Goal: Task Accomplishment & Management: Manage account settings

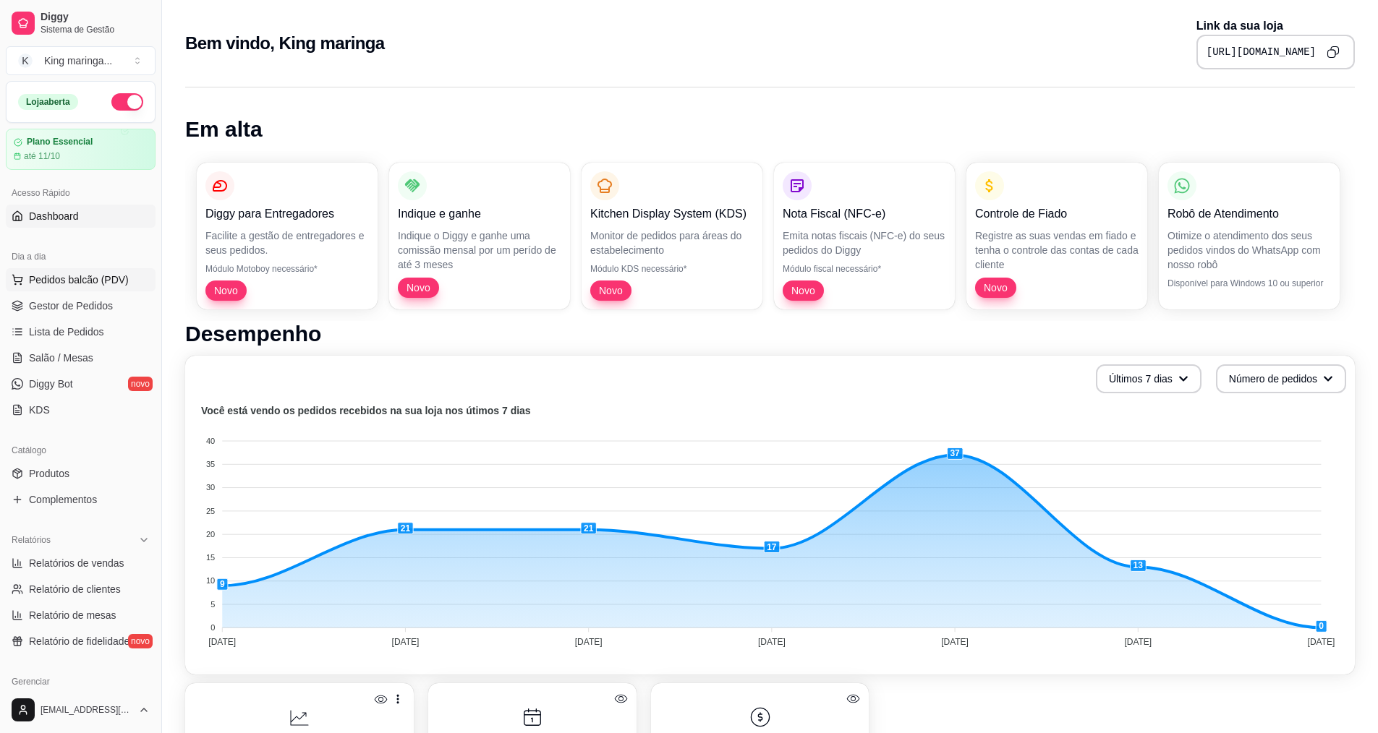
click at [77, 283] on span "Pedidos balcão (PDV)" at bounding box center [79, 280] width 100 height 14
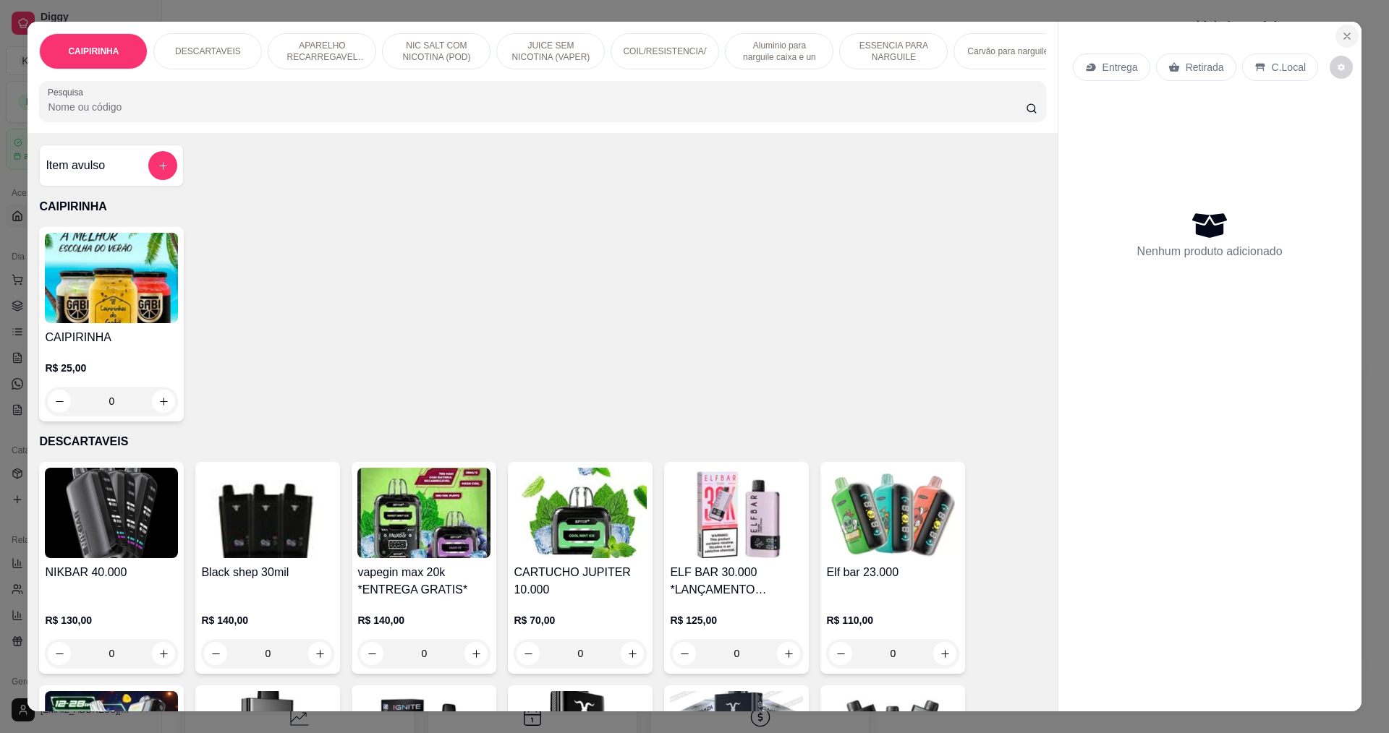
click at [1335, 42] on button "Close" at bounding box center [1346, 36] width 23 height 23
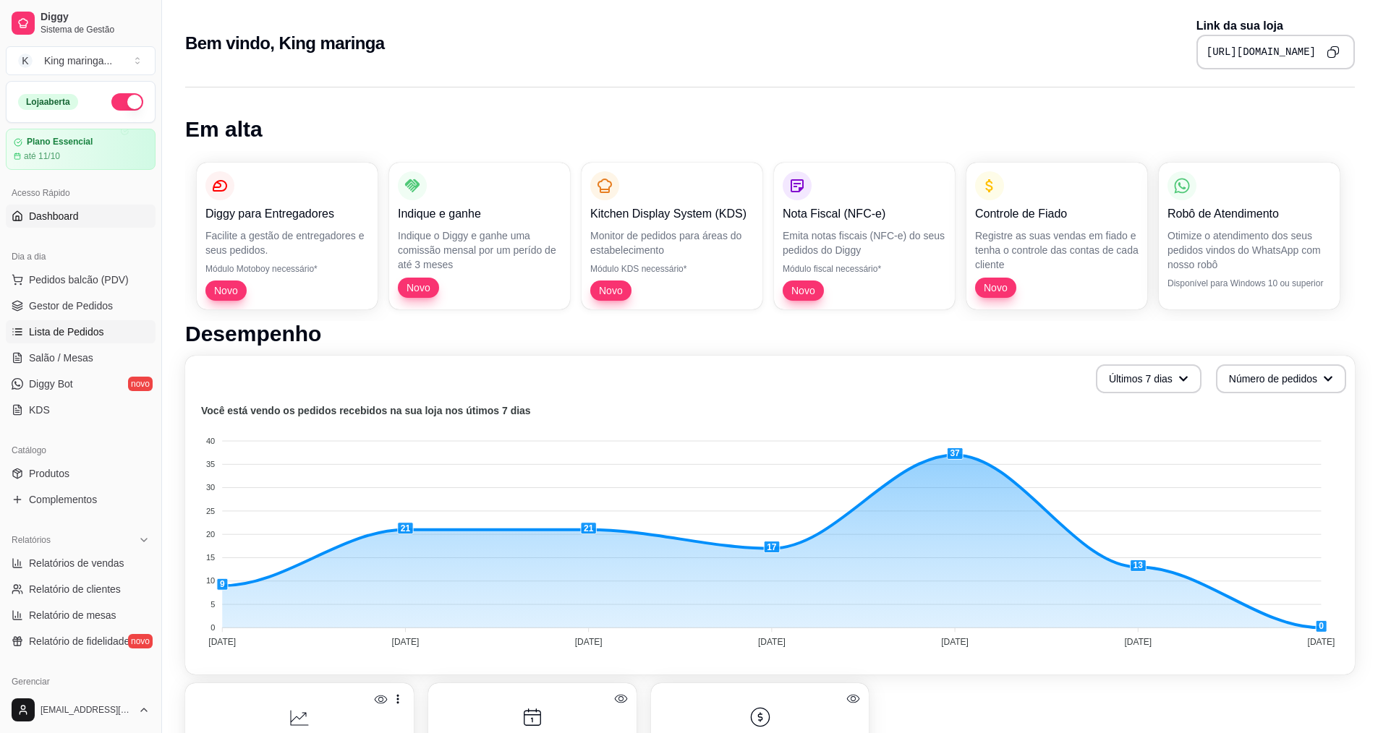
drag, startPoint x: 57, startPoint y: 323, endPoint x: 68, endPoint y: 323, distance: 10.9
click at [59, 323] on link "Lista de Pedidos" at bounding box center [81, 331] width 150 height 23
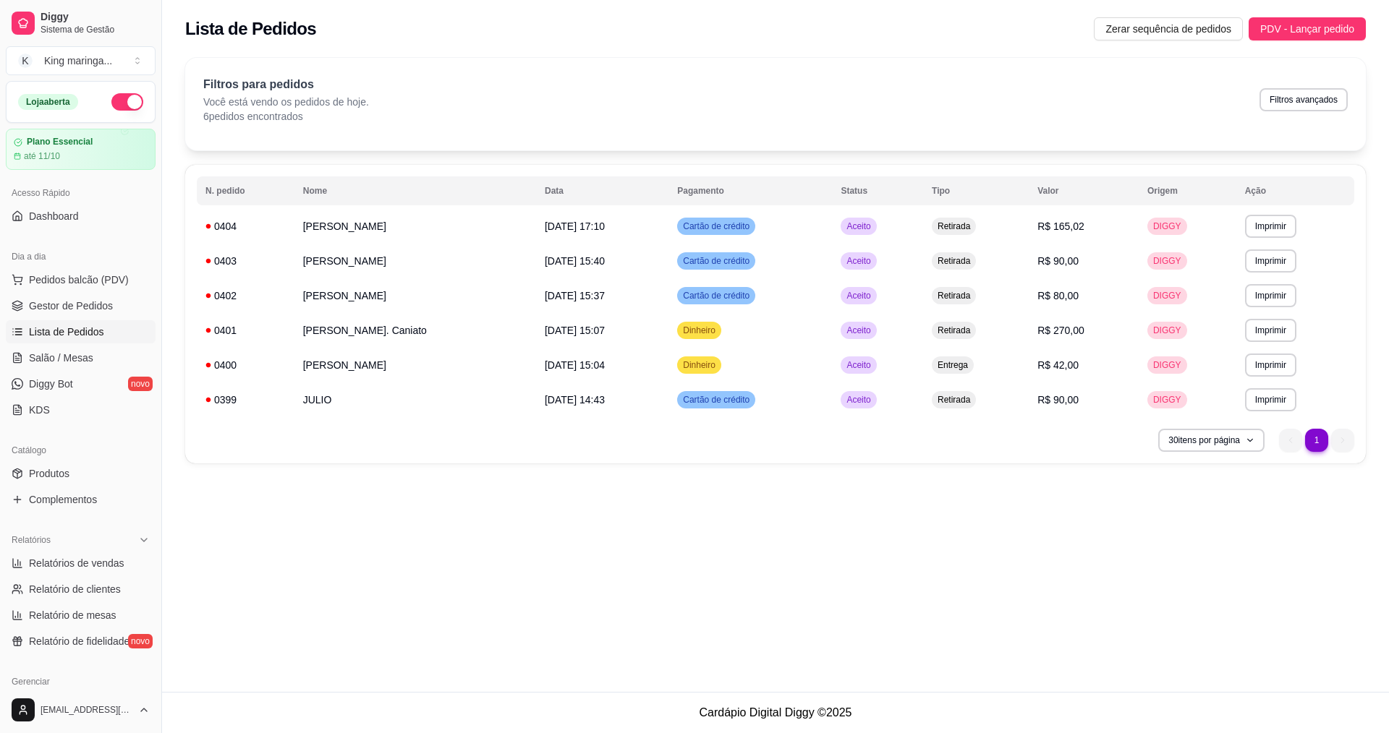
click at [1347, 443] on ul "1 1" at bounding box center [1316, 440] width 75 height 23
click at [1291, 443] on ul "1 1" at bounding box center [1316, 440] width 75 height 23
click at [1262, 442] on button "30 itens por página" at bounding box center [1211, 440] width 103 height 22
click at [1327, 540] on div "**********" at bounding box center [775, 346] width 1227 height 692
click at [101, 360] on link "Salão / Mesas" at bounding box center [81, 357] width 150 height 23
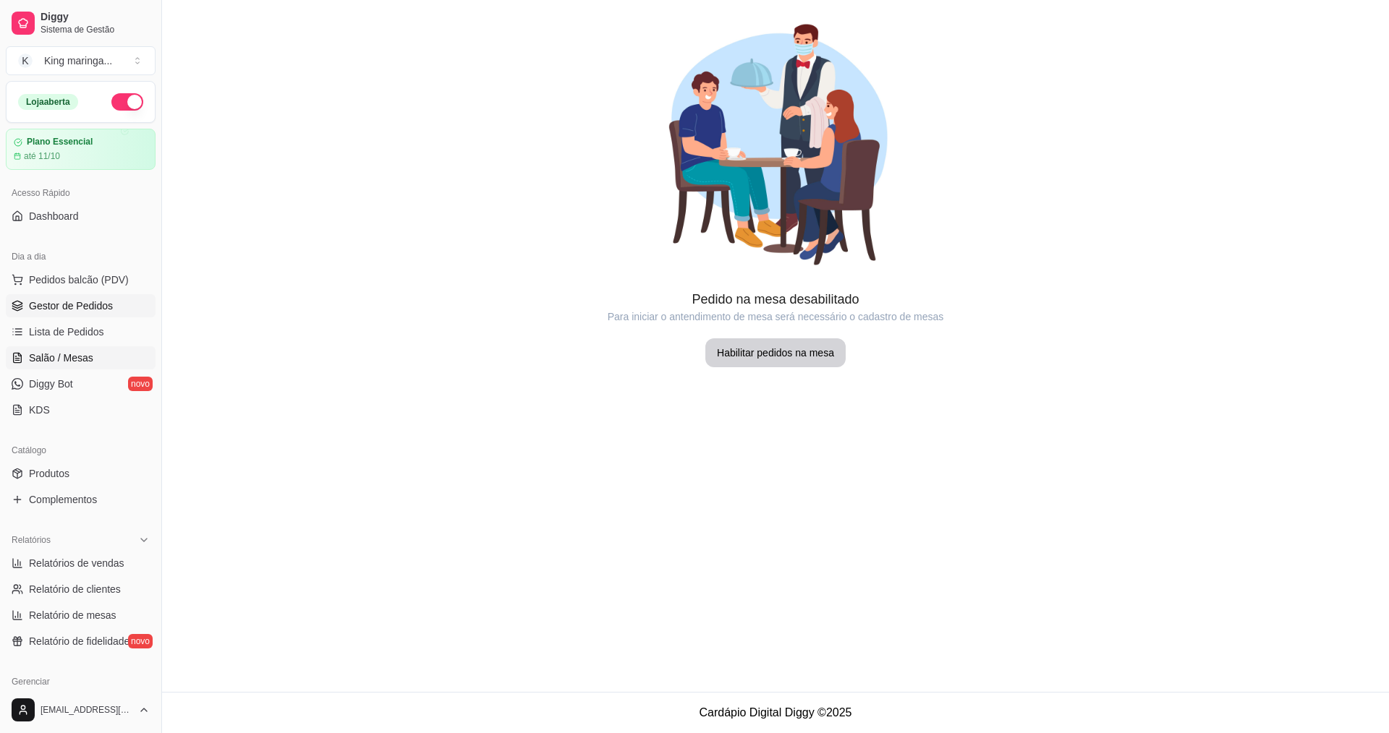
click at [92, 310] on span "Gestor de Pedidos" at bounding box center [71, 306] width 84 height 14
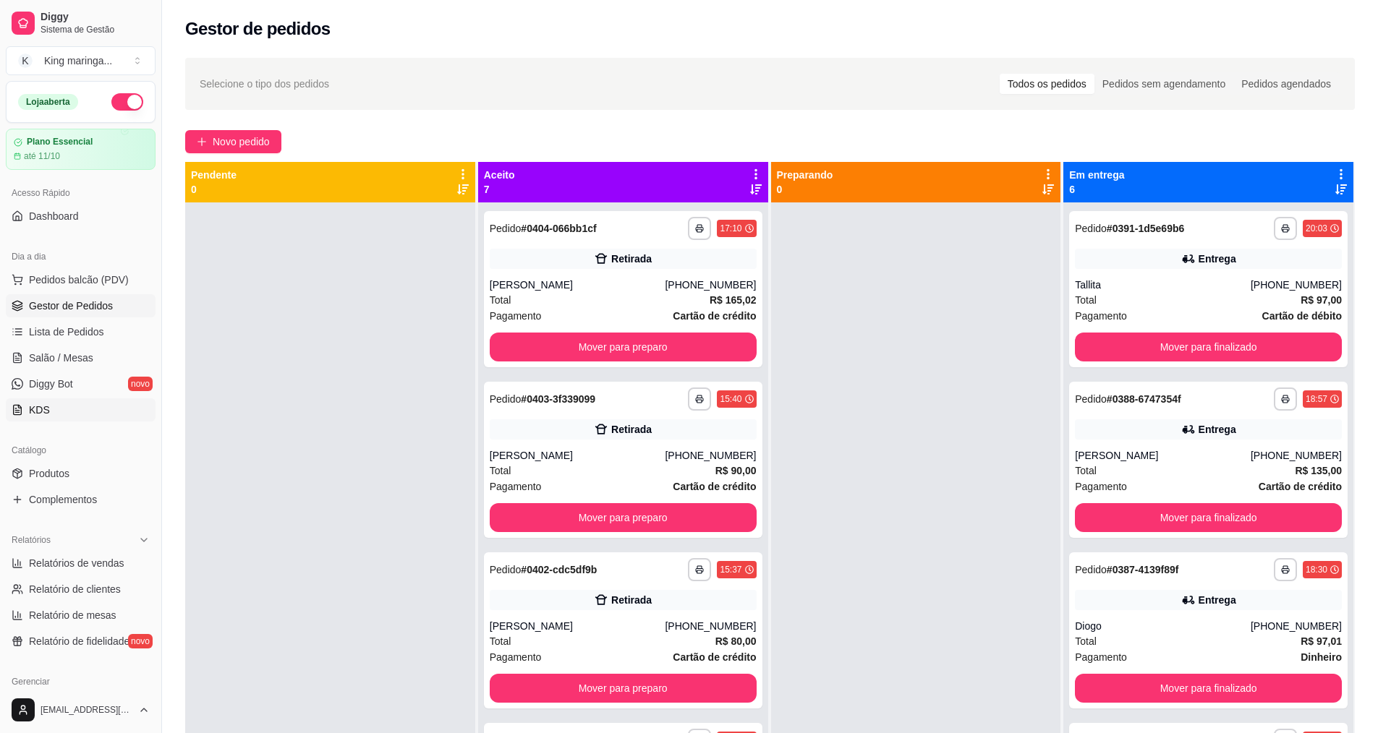
click at [49, 408] on link "KDS" at bounding box center [81, 410] width 150 height 23
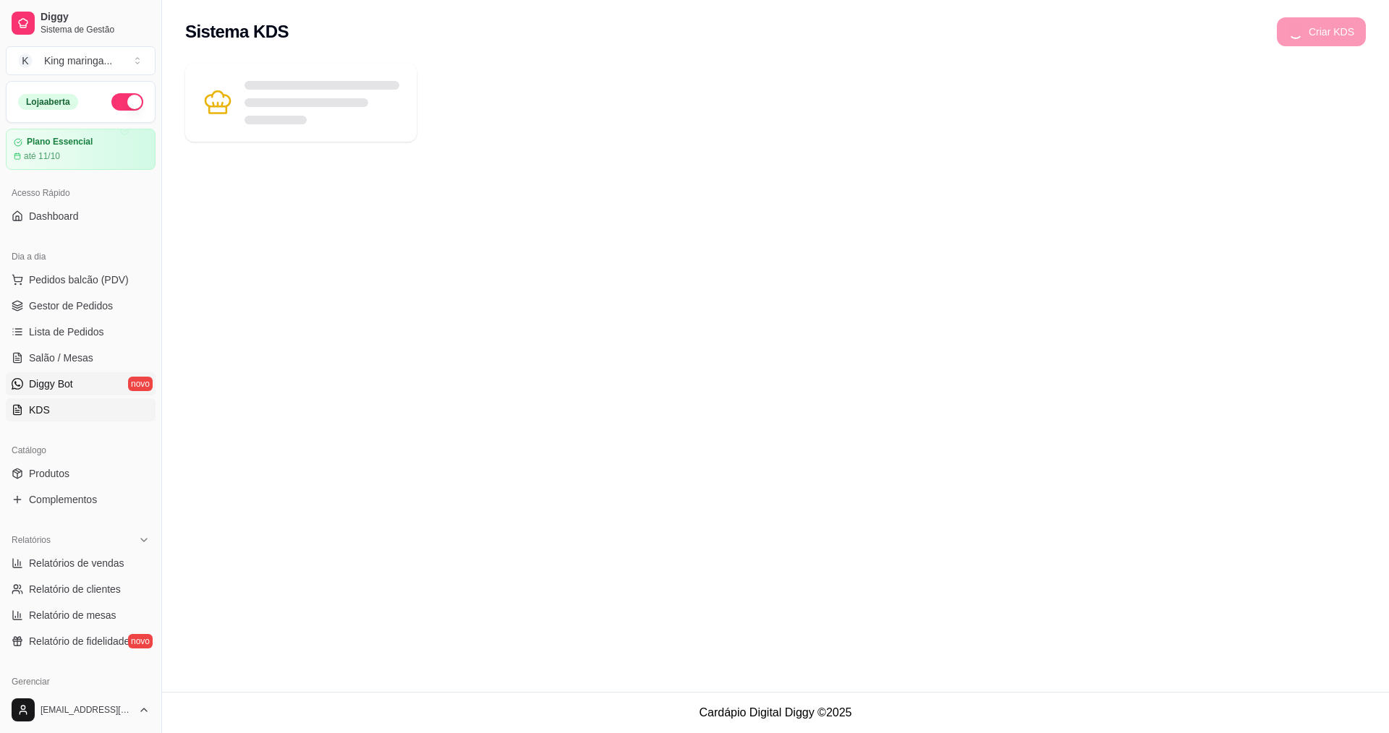
click at [64, 377] on span "Diggy Bot" at bounding box center [51, 384] width 44 height 14
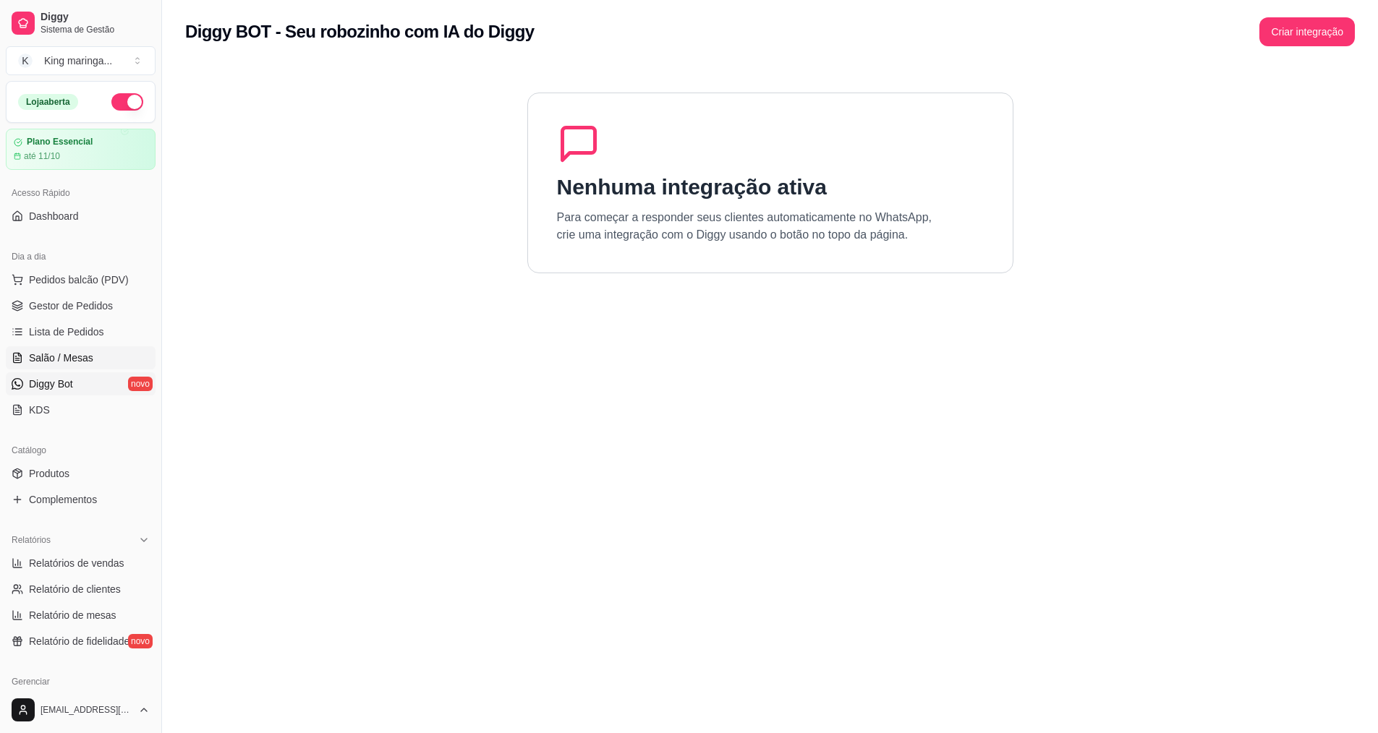
click at [69, 362] on span "Salão / Mesas" at bounding box center [61, 358] width 64 height 14
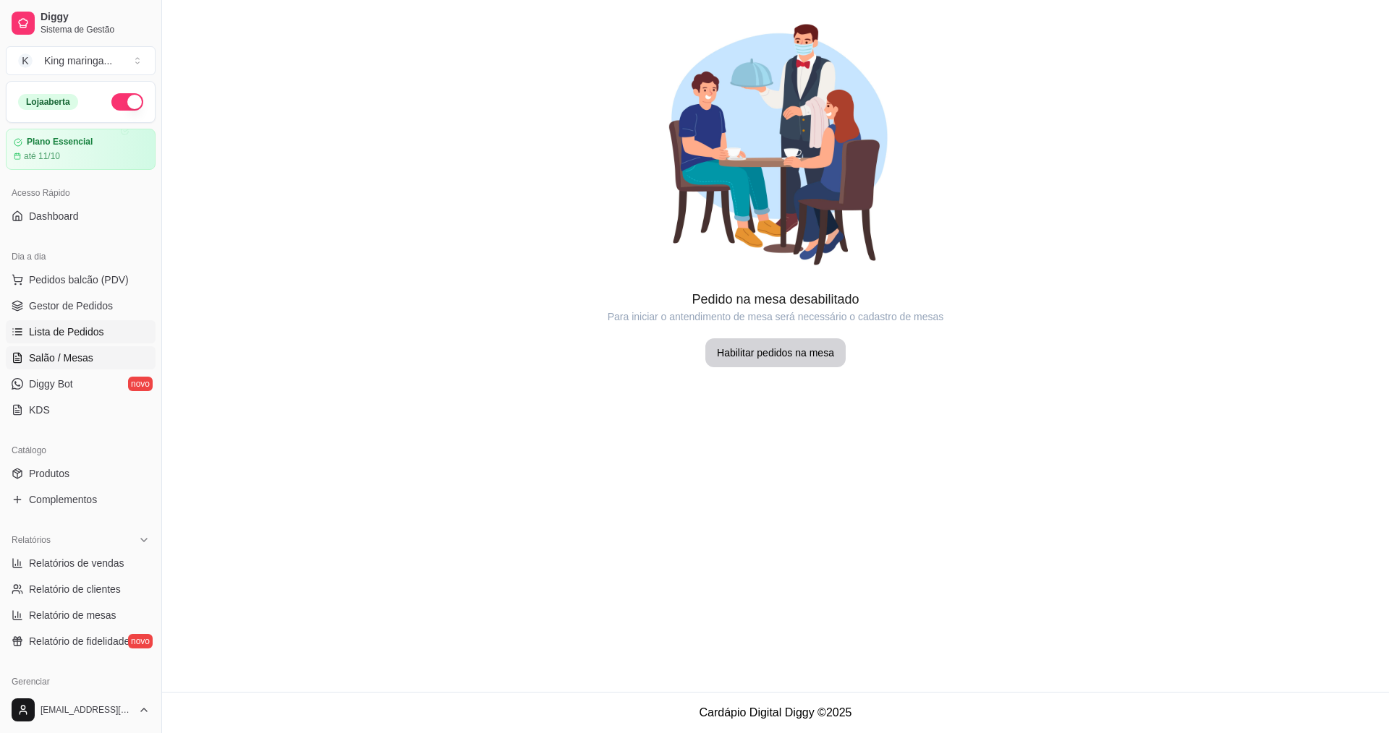
click at [68, 341] on link "Lista de Pedidos" at bounding box center [81, 331] width 150 height 23
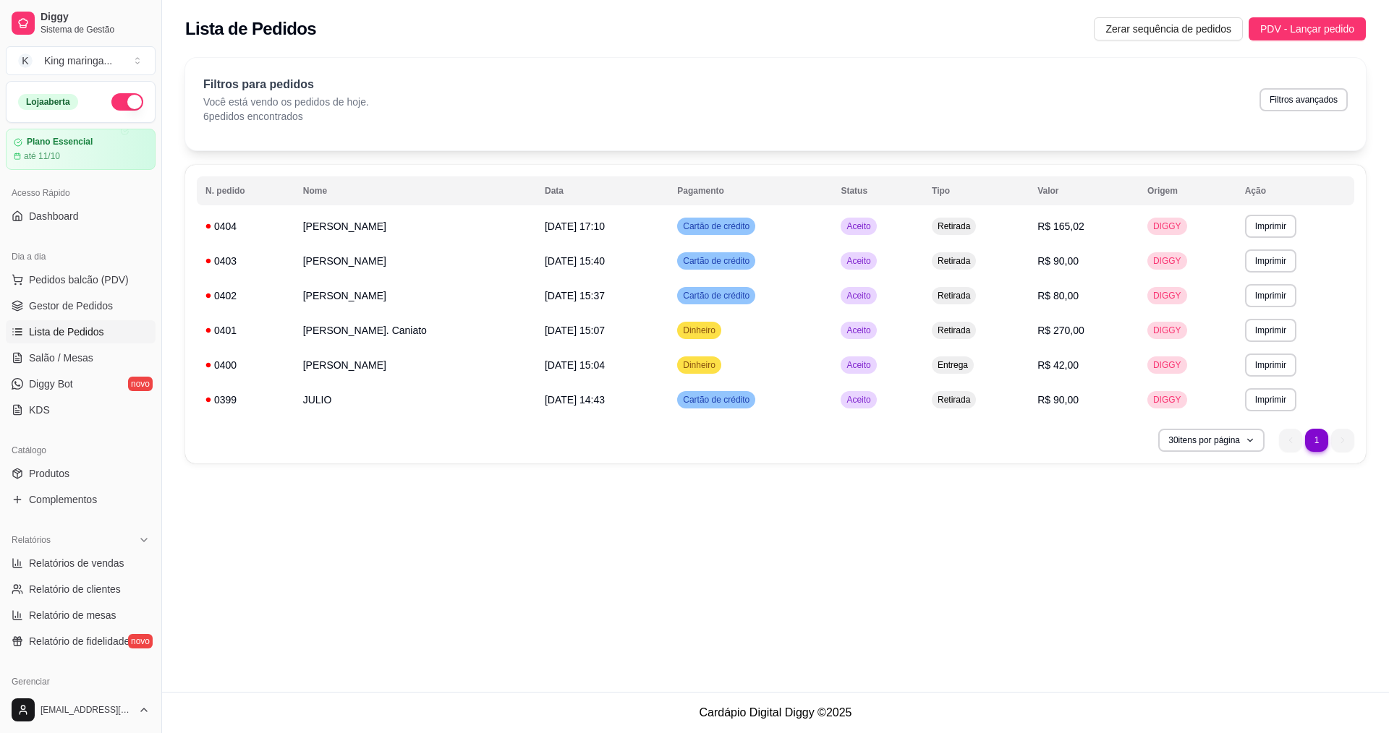
click at [82, 318] on ul "Pedidos balcão (PDV) Gestor de Pedidos Lista de Pedidos Salão / Mesas Diggy Bot…" at bounding box center [81, 344] width 150 height 153
click at [85, 312] on span "Gestor de Pedidos" at bounding box center [71, 306] width 84 height 14
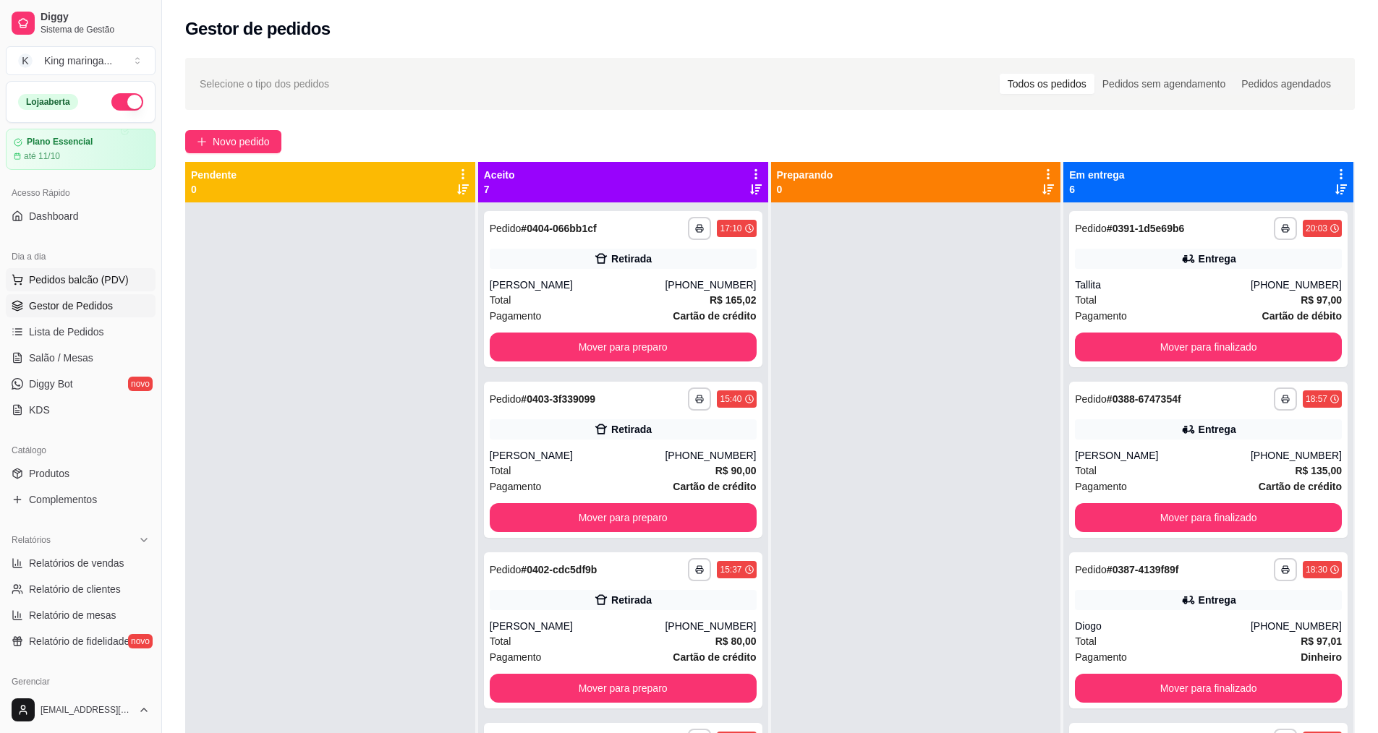
click at [95, 287] on button "Pedidos balcão (PDV)" at bounding box center [81, 279] width 150 height 23
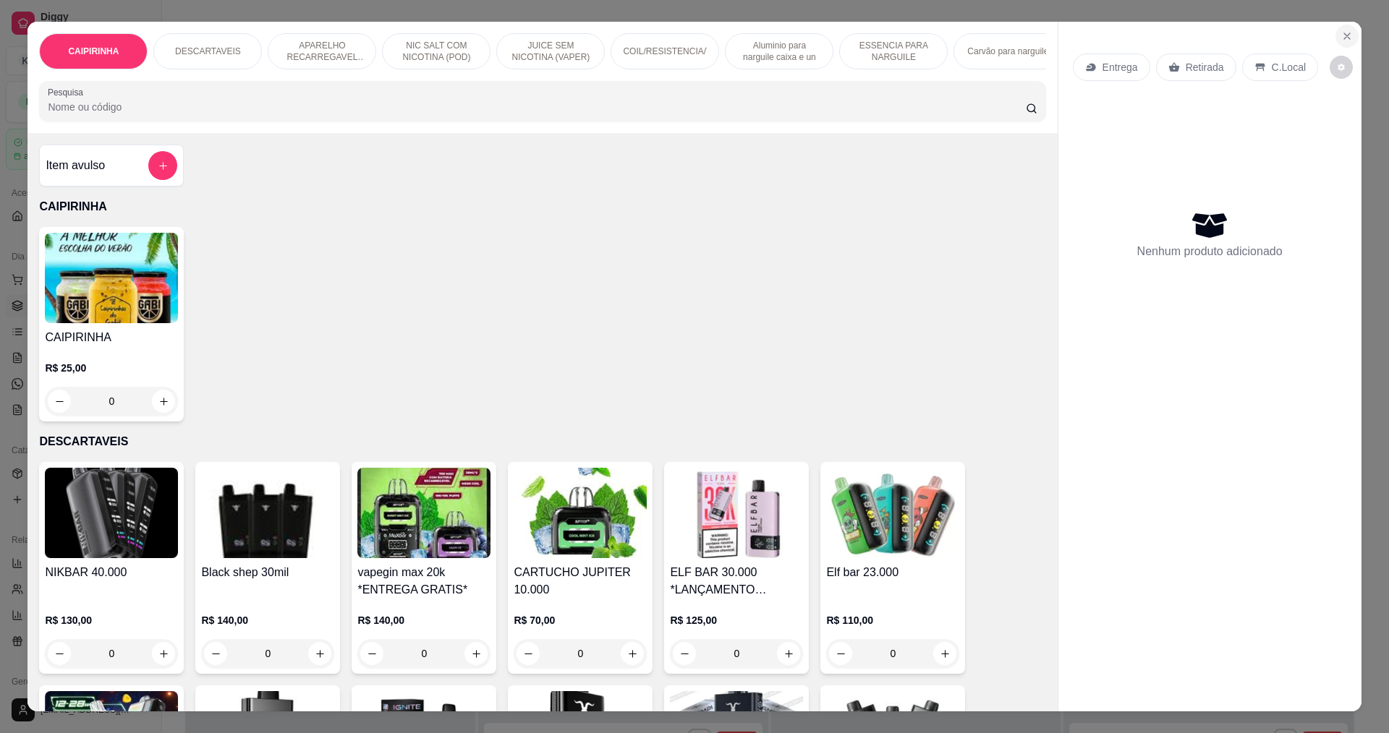
click at [1335, 36] on button "Close" at bounding box center [1346, 36] width 23 height 23
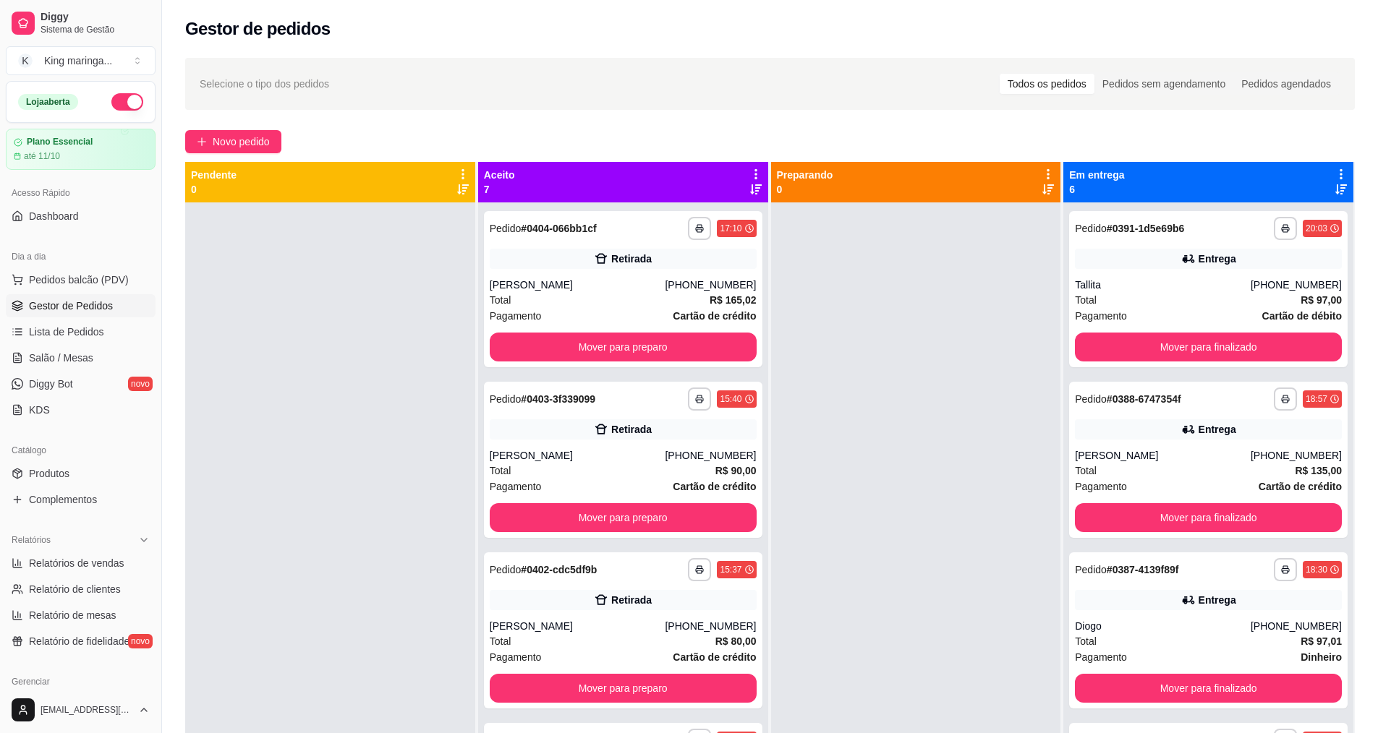
click at [111, 229] on div "Acesso Rápido Dashboard" at bounding box center [80, 205] width 161 height 58
click at [109, 225] on link "Dashboard" at bounding box center [81, 216] width 150 height 23
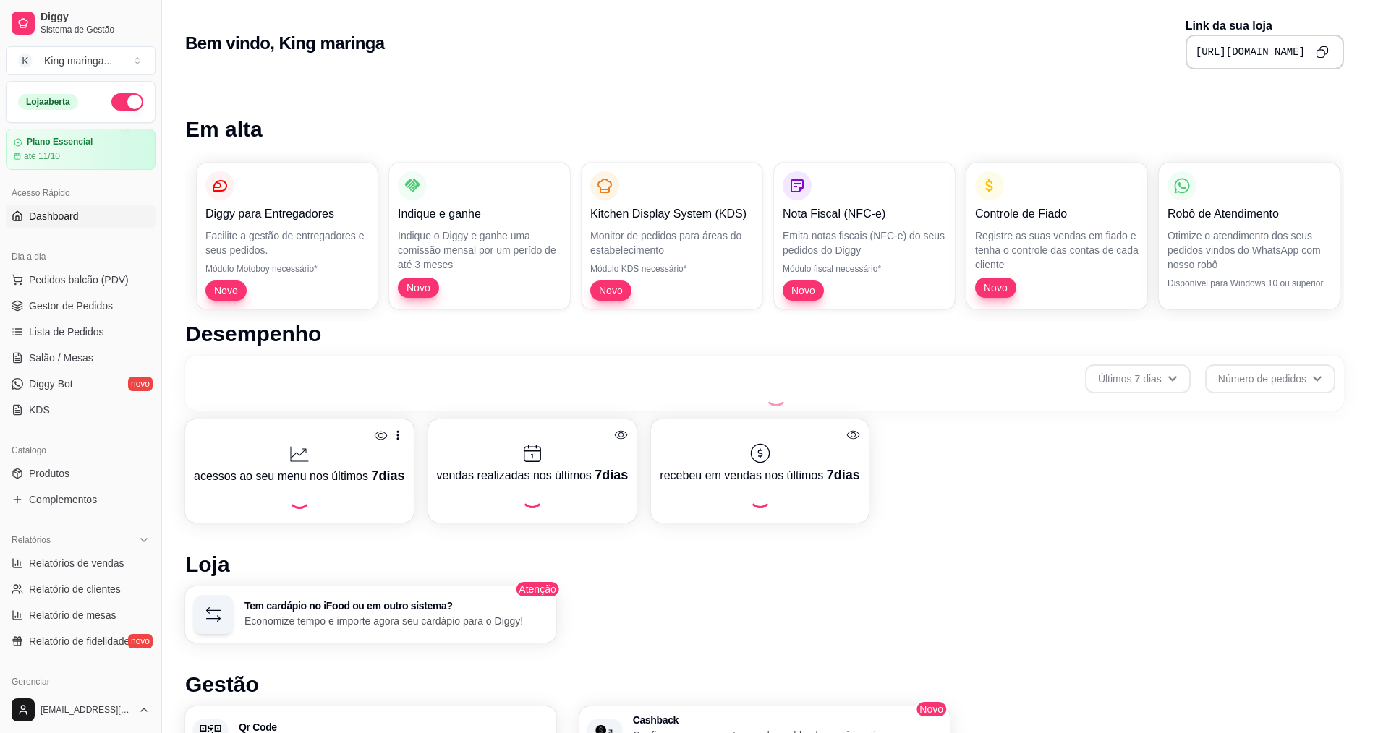
scroll to position [286, 0]
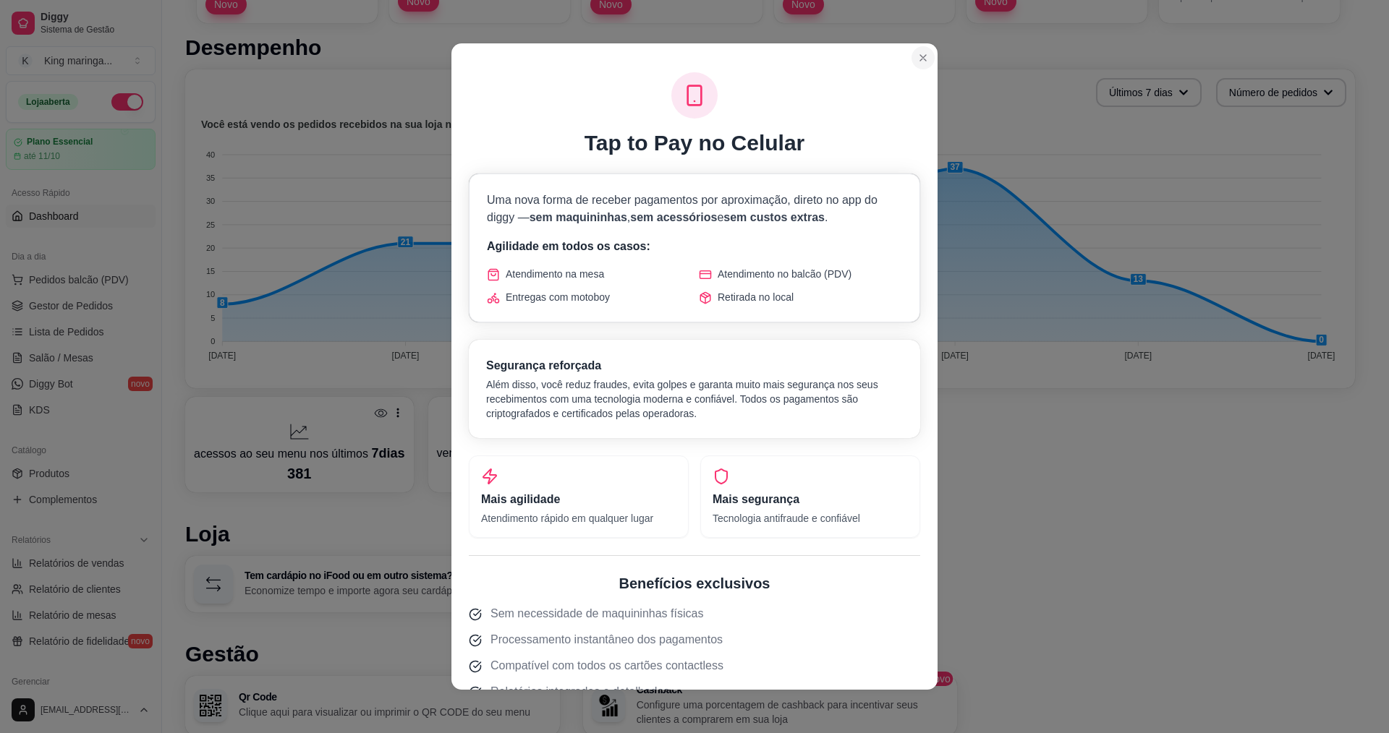
click at [913, 54] on section "Tap to Pay no Celular Uma nova forma de receber pagamentos por aproximação, dir…" at bounding box center [694, 366] width 486 height 647
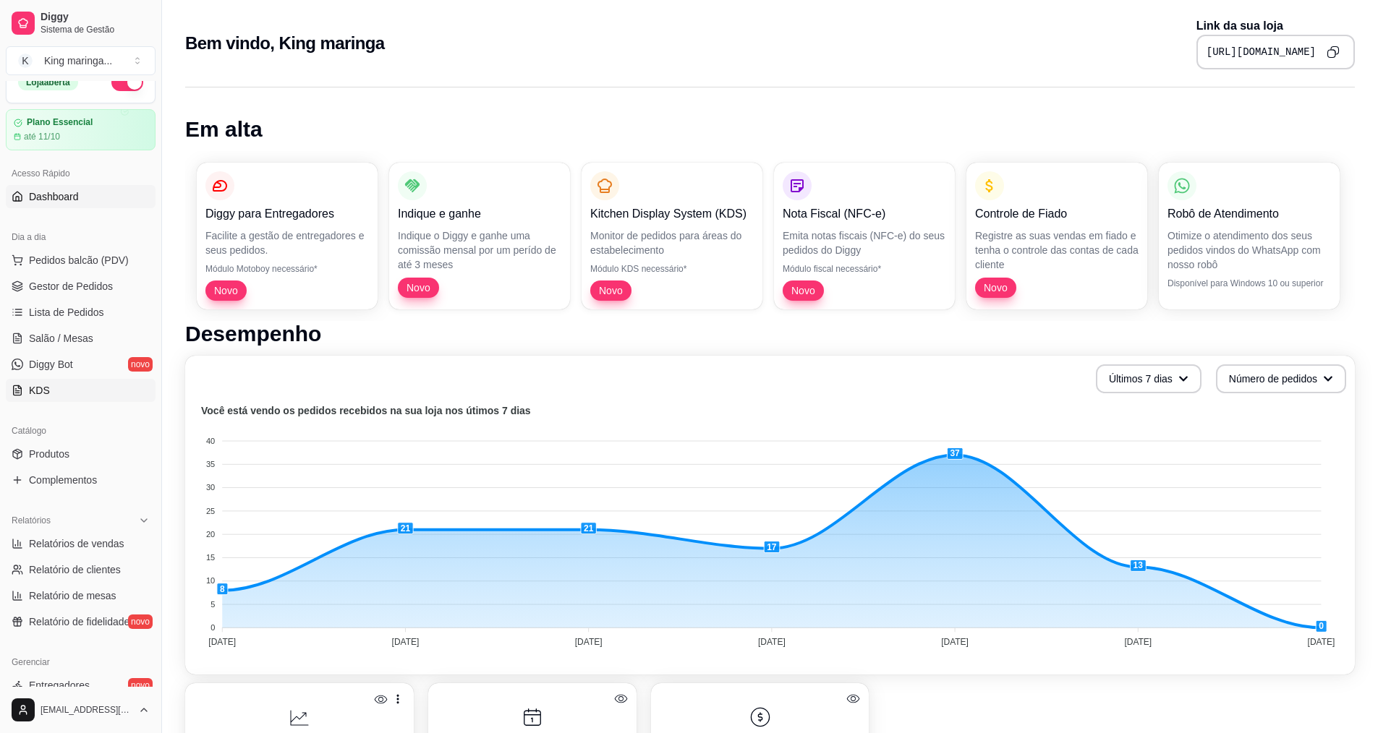
scroll to position [0, 0]
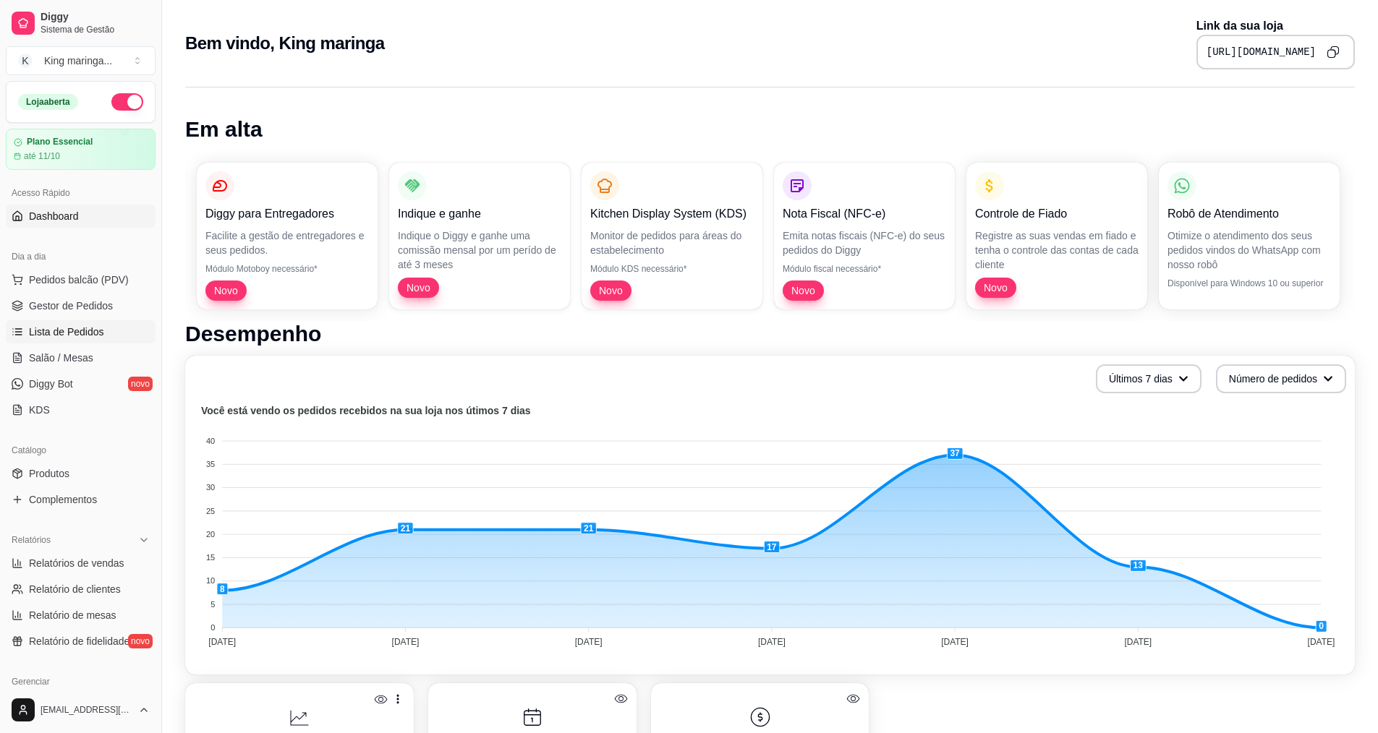
click at [93, 337] on span "Lista de Pedidos" at bounding box center [66, 332] width 75 height 14
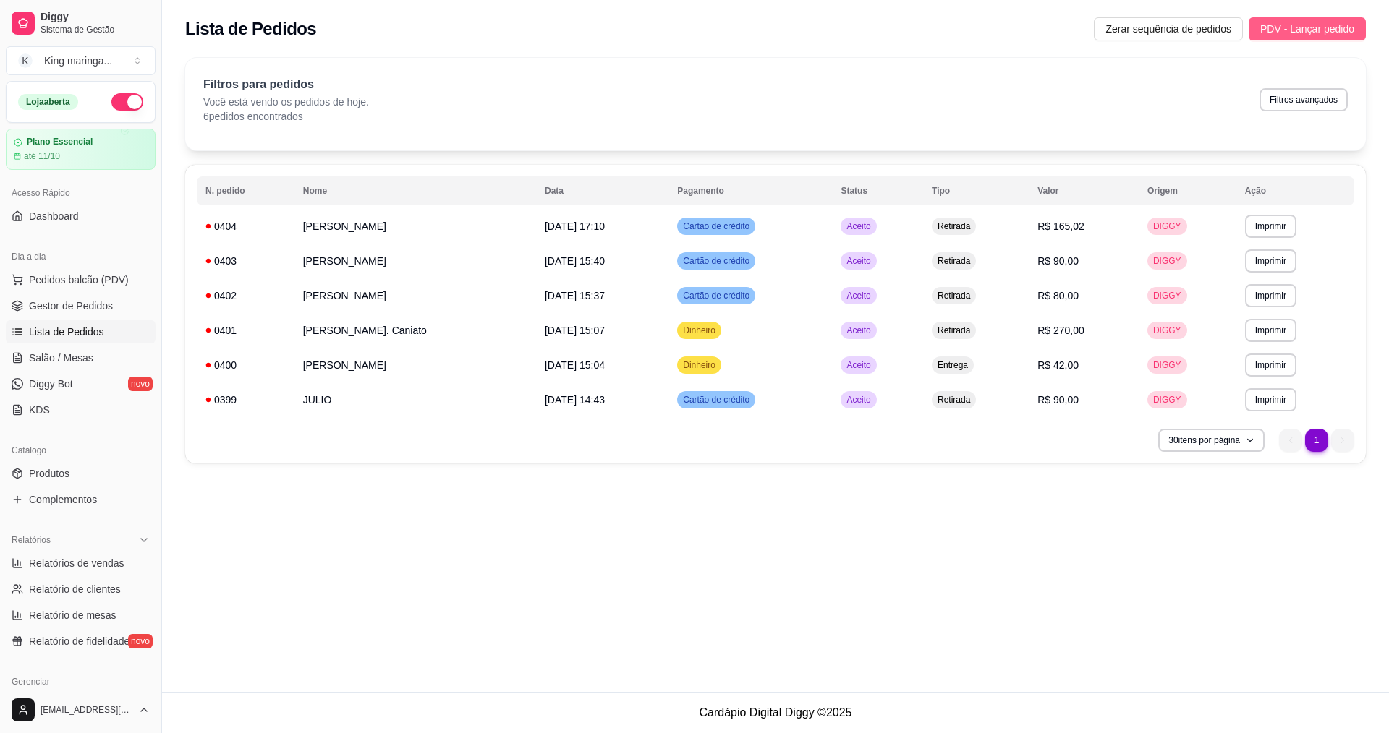
click at [1336, 34] on span "PDV - Lançar pedido" at bounding box center [1307, 29] width 94 height 16
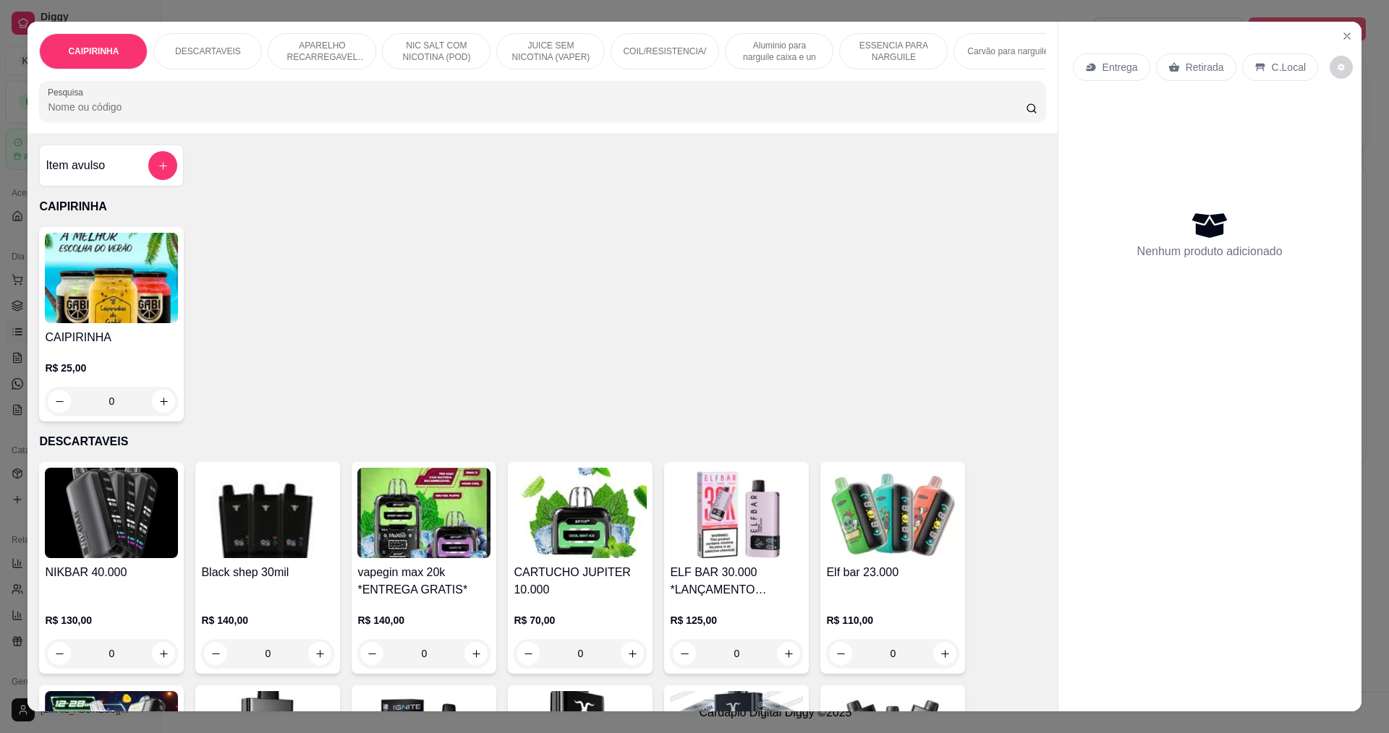
click at [1341, 35] on icon "Close" at bounding box center [1347, 36] width 12 height 12
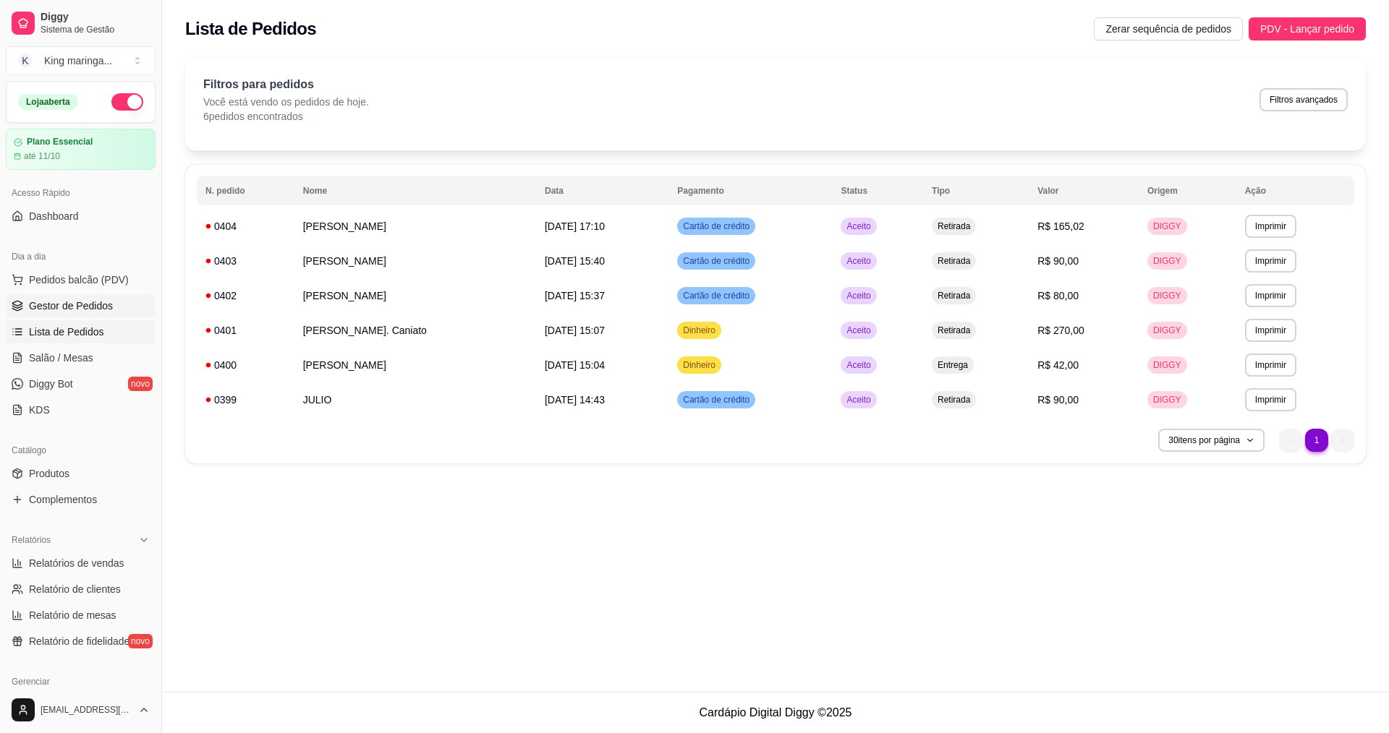
click at [98, 303] on span "Gestor de Pedidos" at bounding box center [71, 306] width 84 height 14
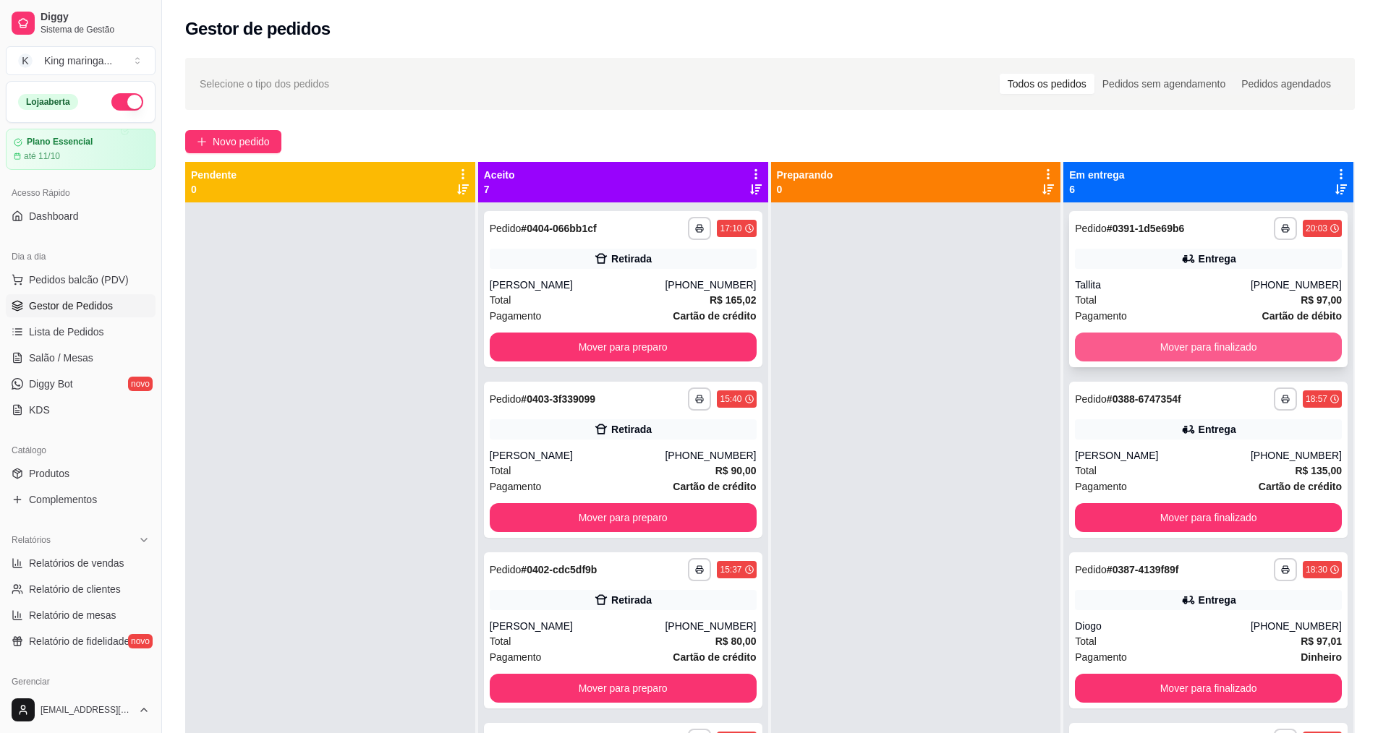
click at [1215, 350] on button "Mover para finalizado" at bounding box center [1208, 347] width 267 height 29
click at [1215, 351] on button "Mover para finalizado" at bounding box center [1208, 347] width 267 height 29
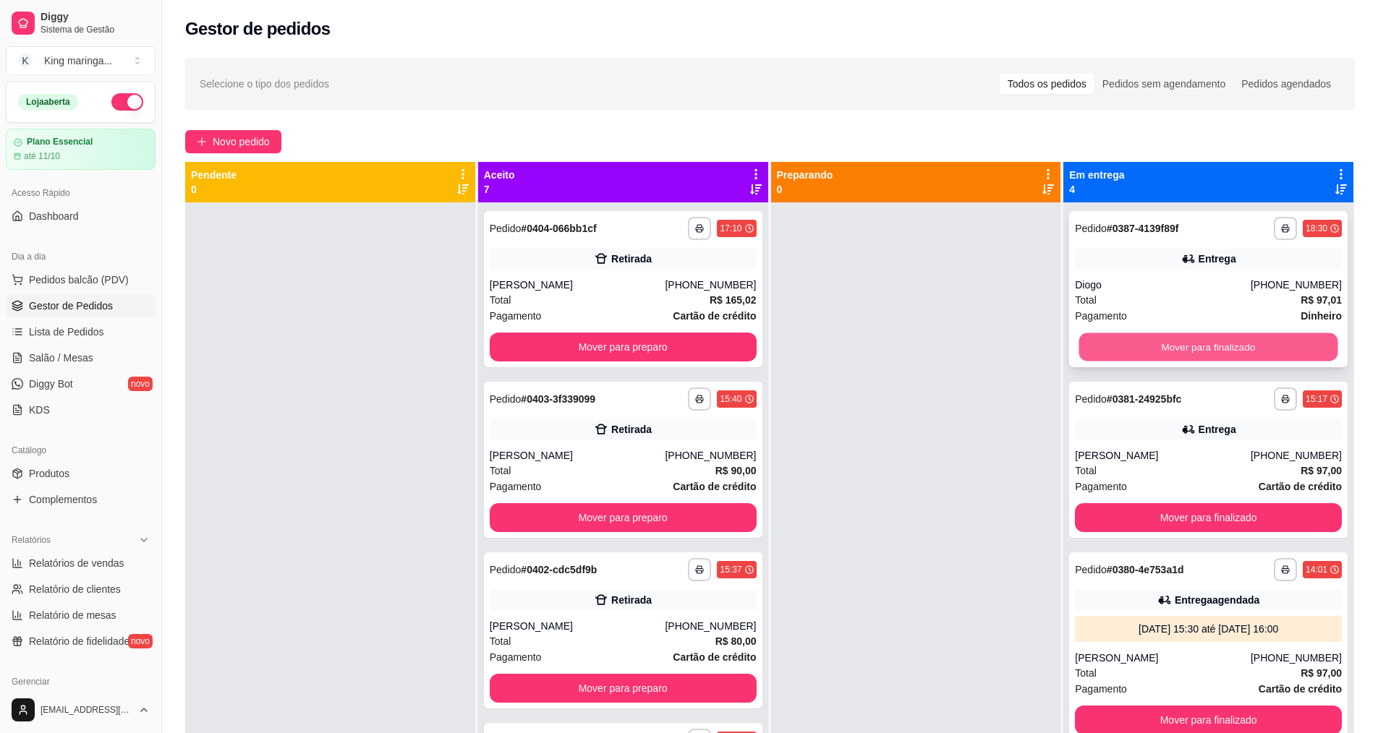
click at [1215, 349] on button "Mover para finalizado" at bounding box center [1208, 347] width 259 height 28
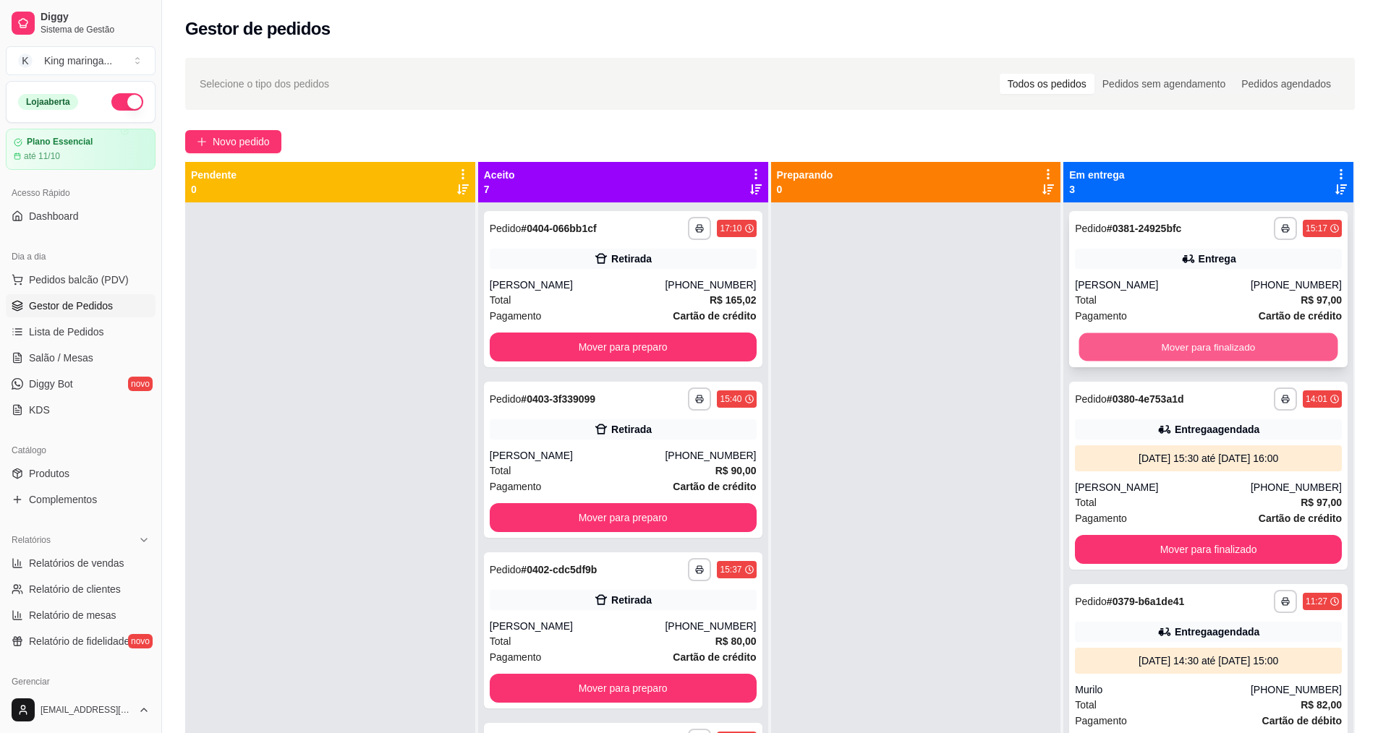
click at [1222, 346] on button "Mover para finalizado" at bounding box center [1208, 347] width 259 height 28
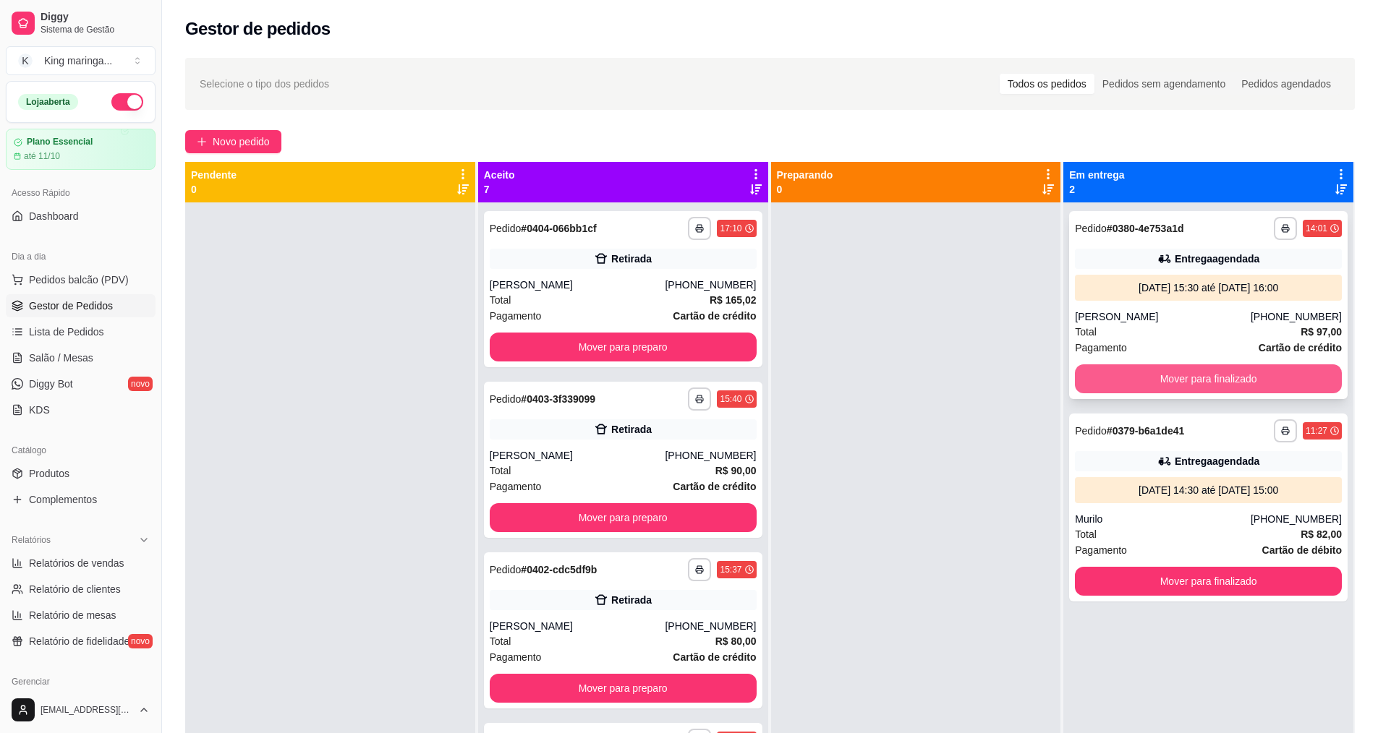
click at [1220, 378] on button "Mover para finalizado" at bounding box center [1208, 379] width 267 height 29
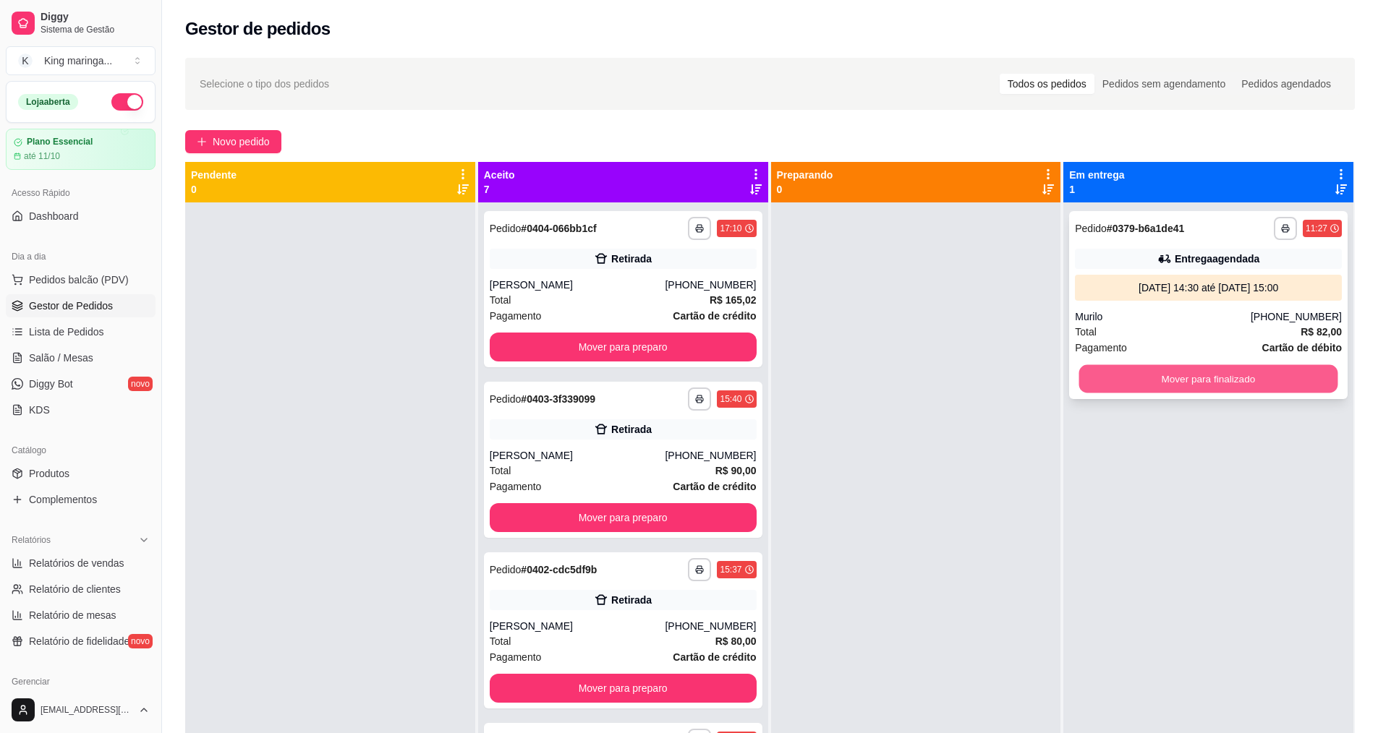
click at [1220, 389] on button "Mover para finalizado" at bounding box center [1208, 379] width 259 height 28
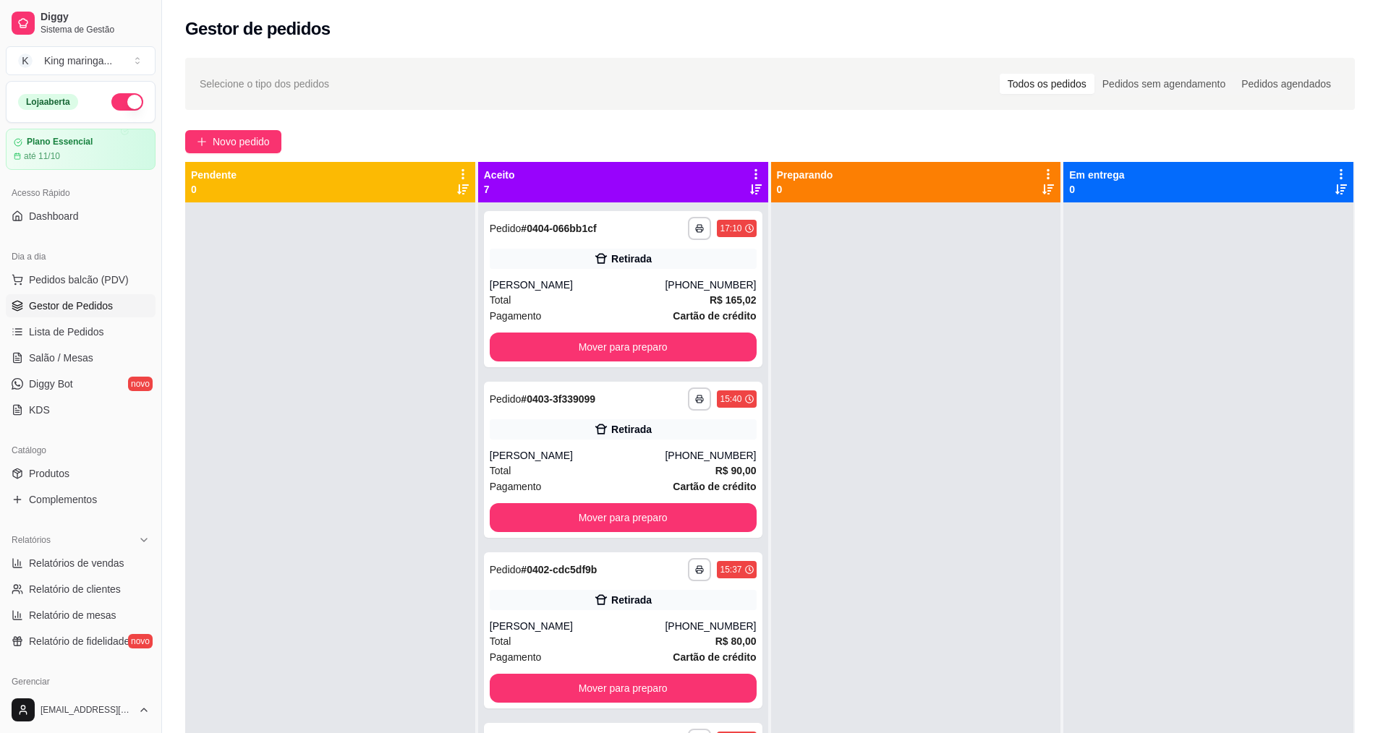
click at [965, 422] on div at bounding box center [916, 569] width 290 height 733
drag, startPoint x: 668, startPoint y: 251, endPoint x: 676, endPoint y: 252, distance: 7.3
click at [676, 252] on div "Retirada" at bounding box center [623, 259] width 267 height 20
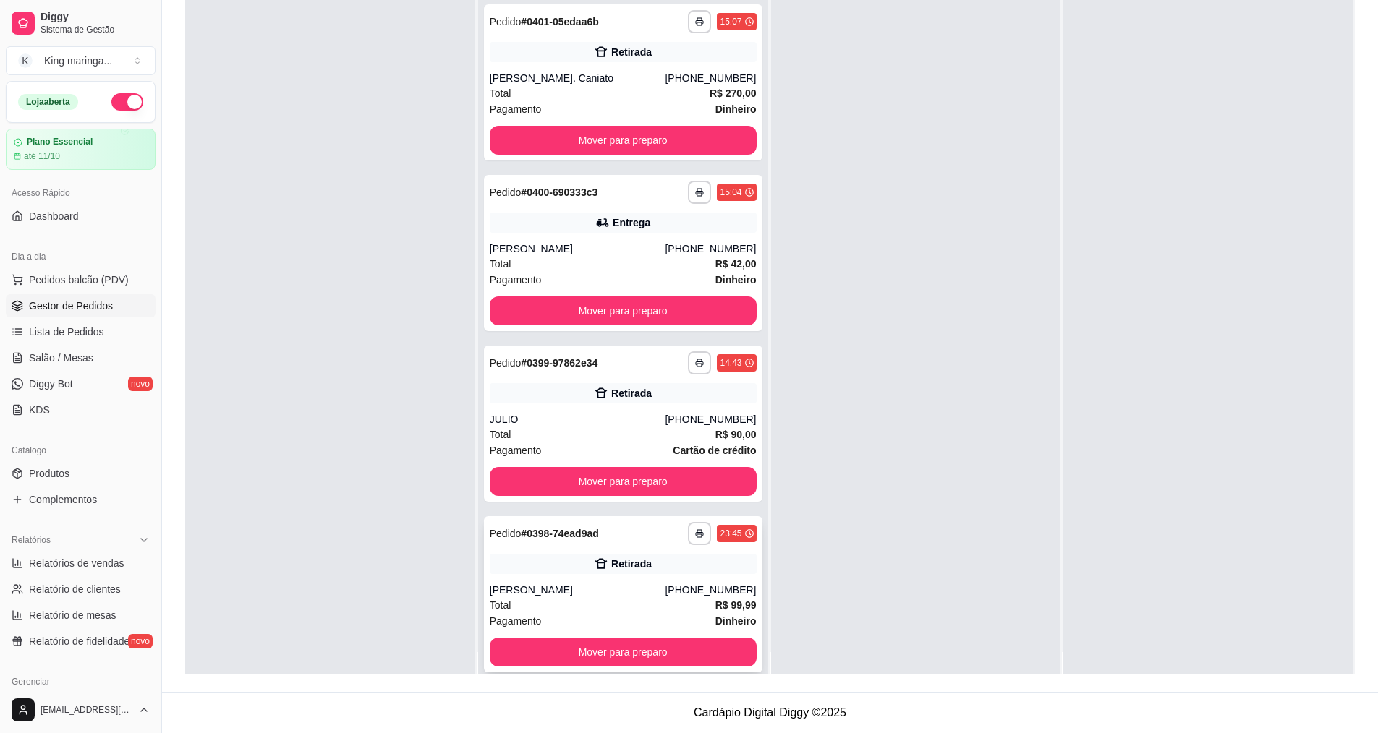
scroll to position [41, 0]
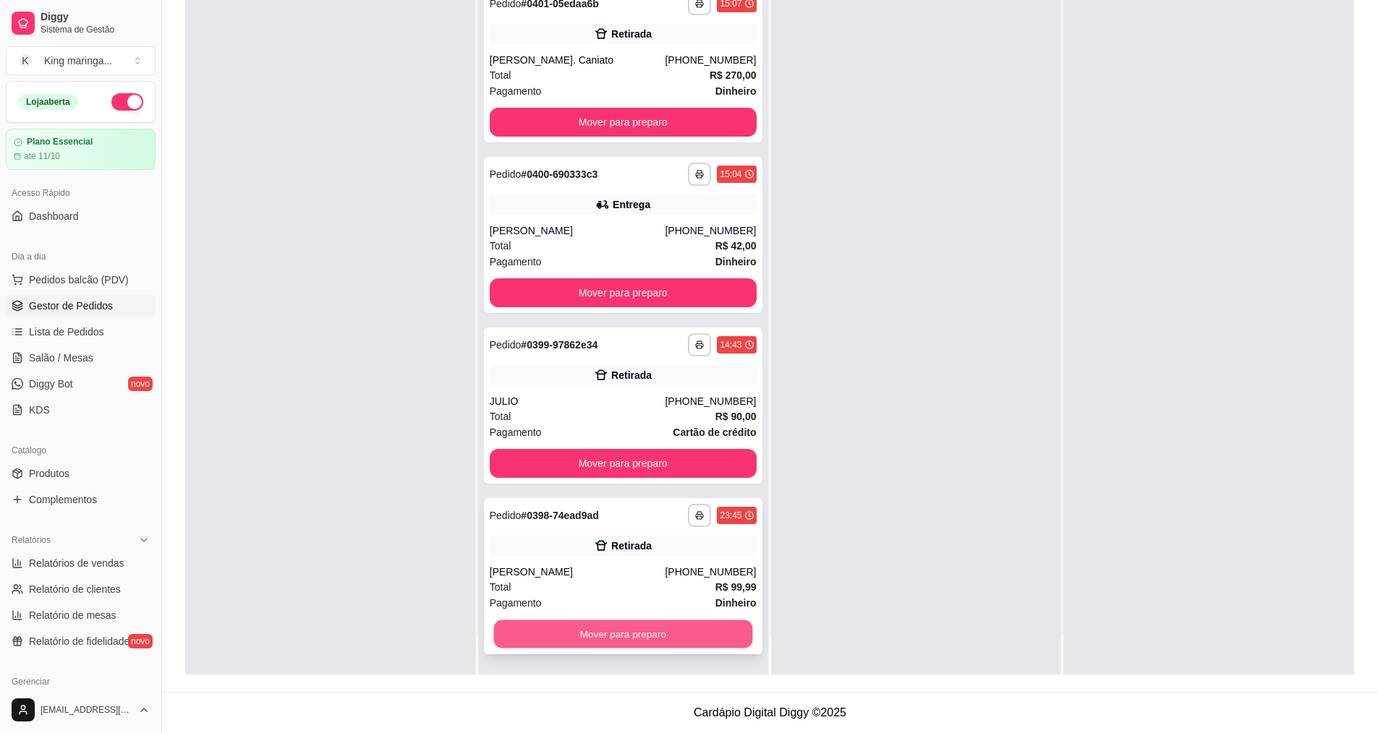
click at [669, 633] on button "Mover para preparo" at bounding box center [622, 635] width 259 height 28
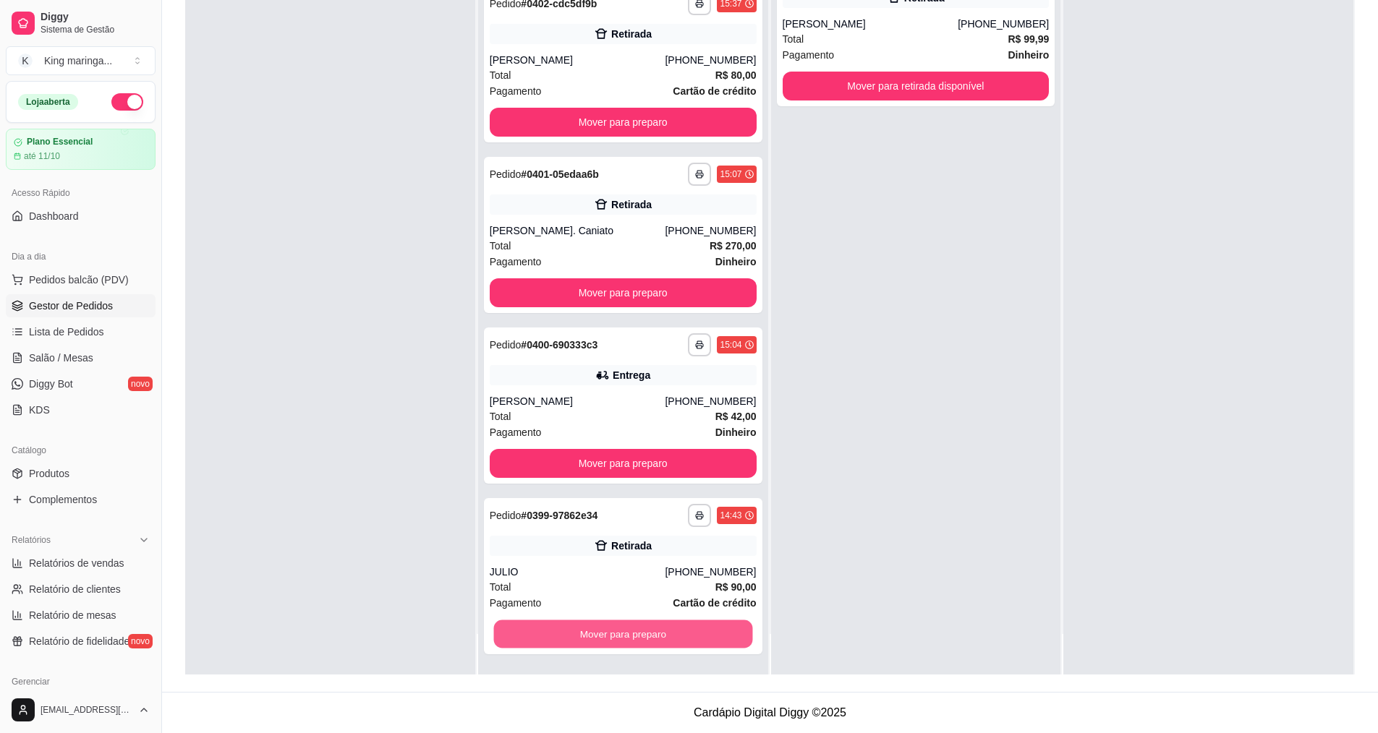
click at [669, 633] on button "Mover para preparo" at bounding box center [622, 635] width 259 height 28
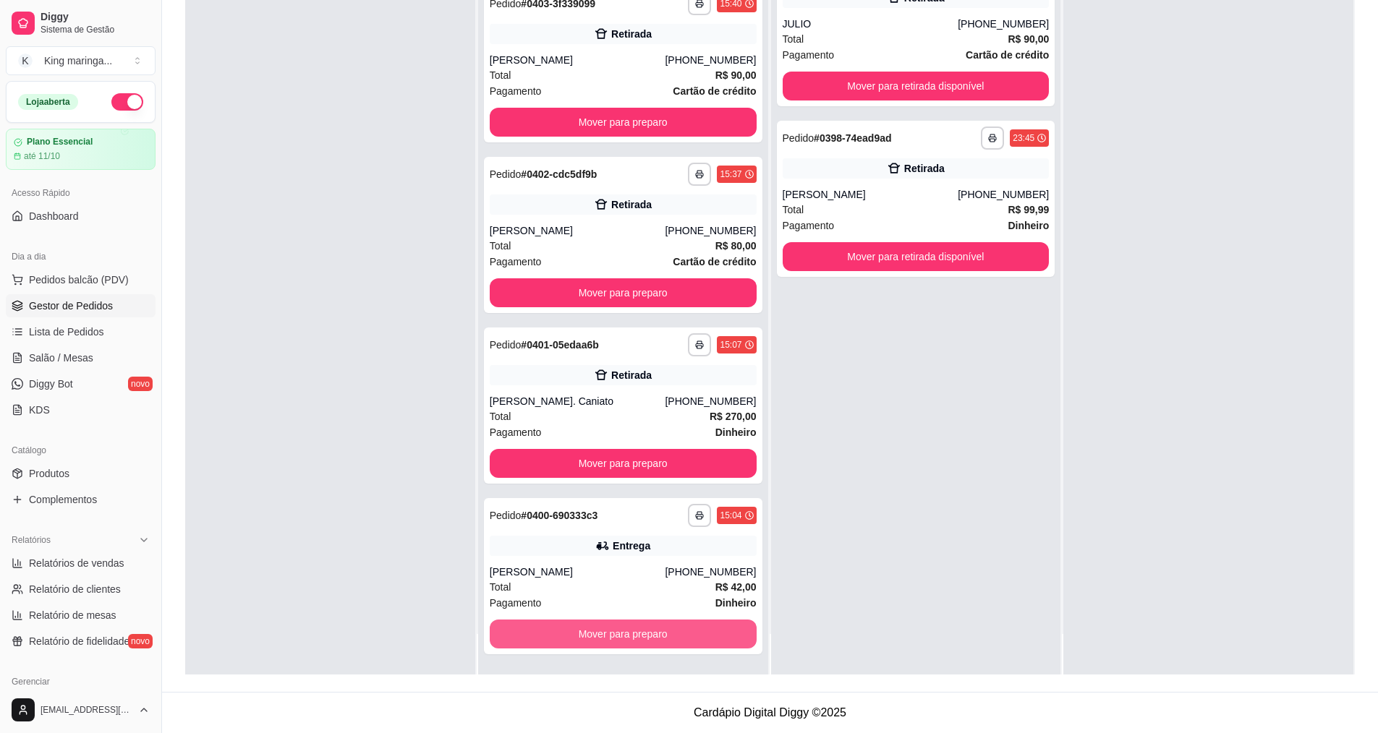
click at [669, 633] on button "Mover para preparo" at bounding box center [623, 634] width 267 height 29
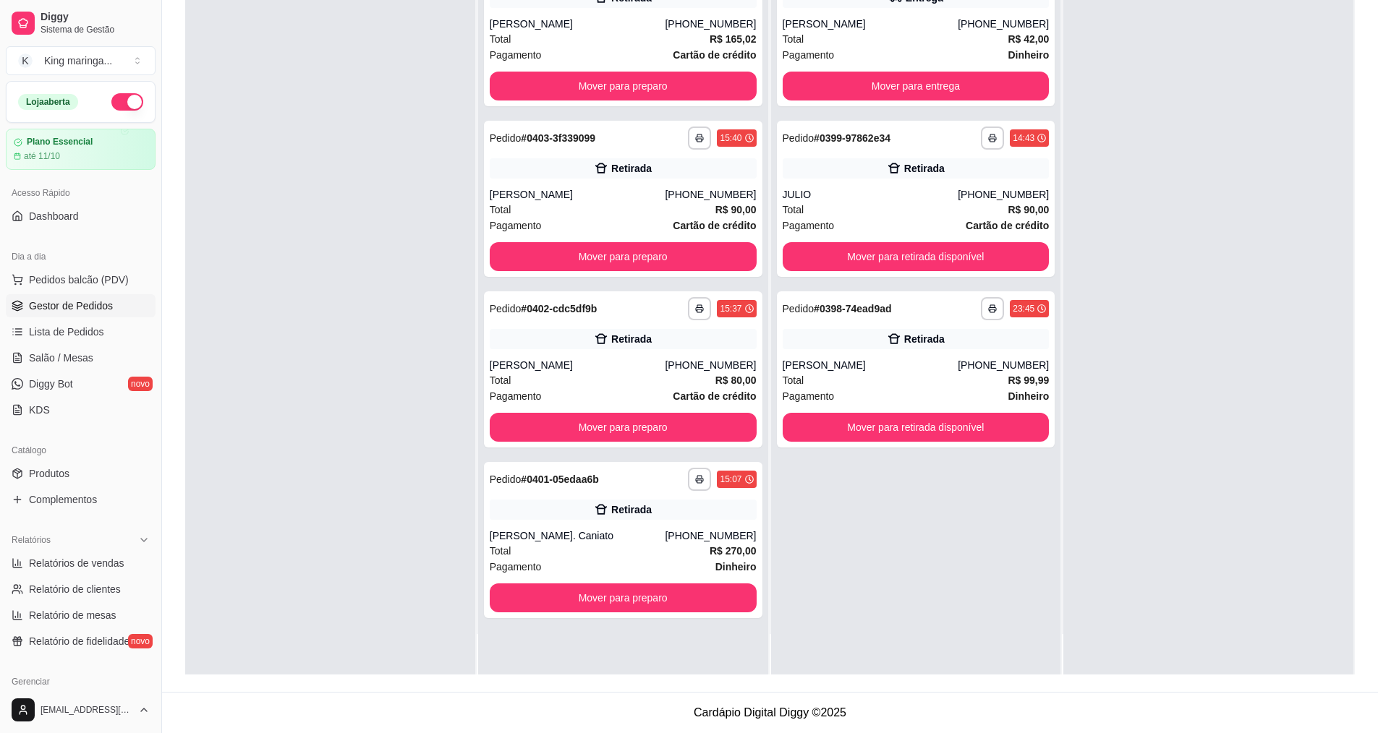
scroll to position [0, 0]
click at [693, 603] on button "Mover para preparo" at bounding box center [622, 598] width 259 height 28
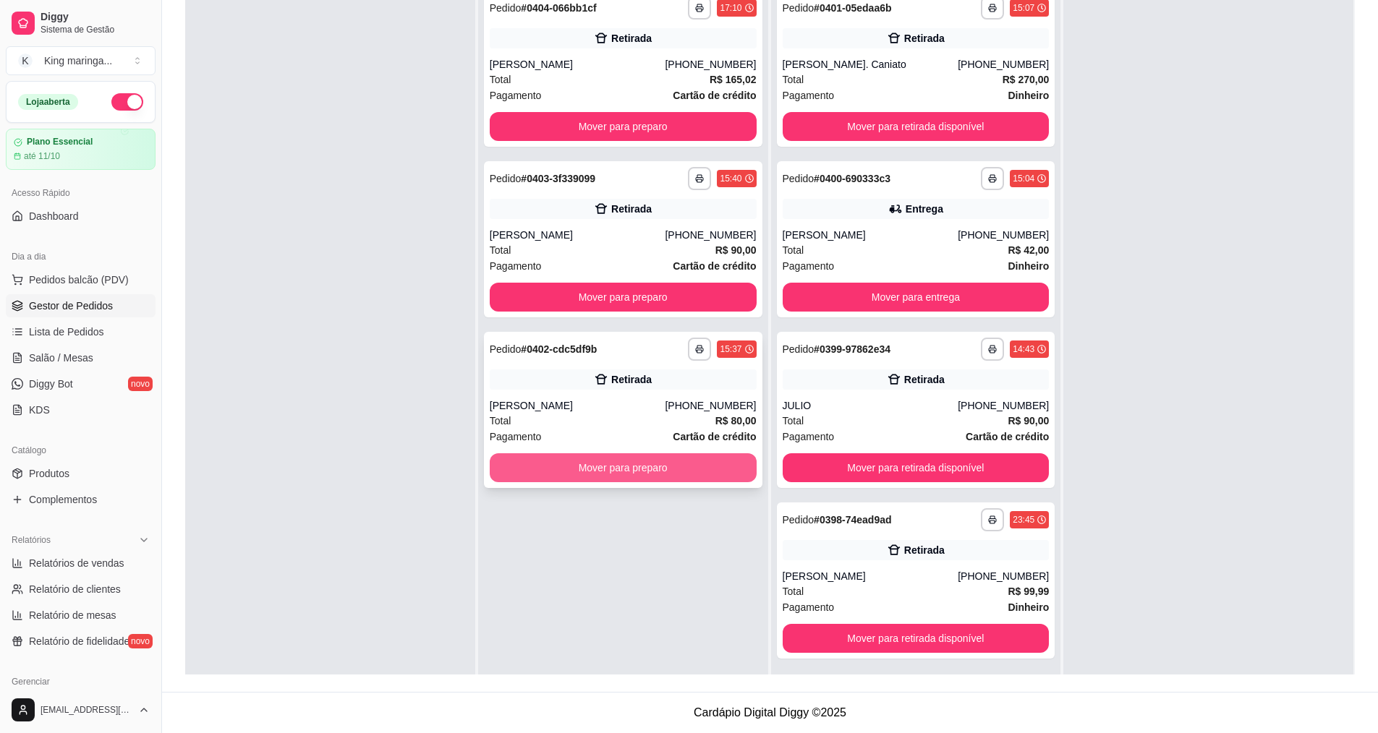
click at [654, 472] on button "Mover para preparo" at bounding box center [623, 468] width 267 height 29
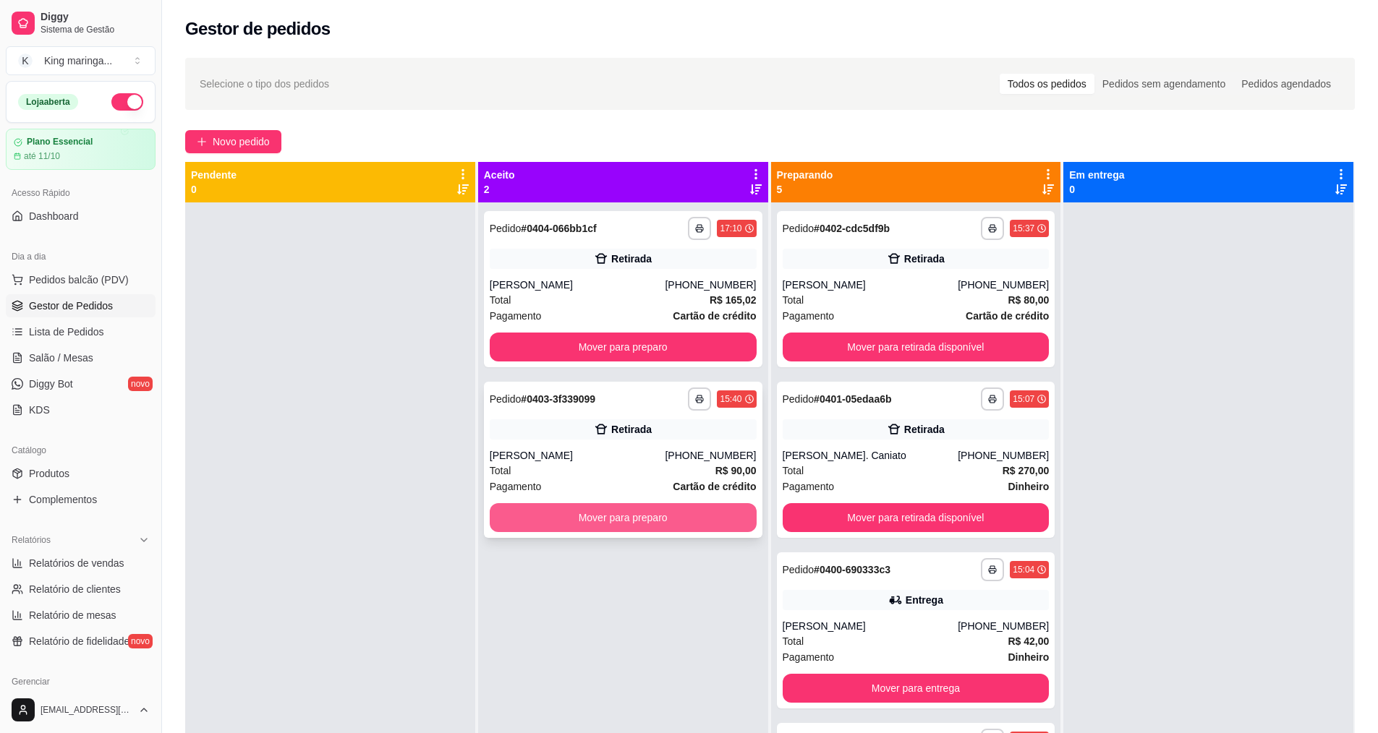
click at [671, 525] on button "Mover para preparo" at bounding box center [623, 517] width 267 height 29
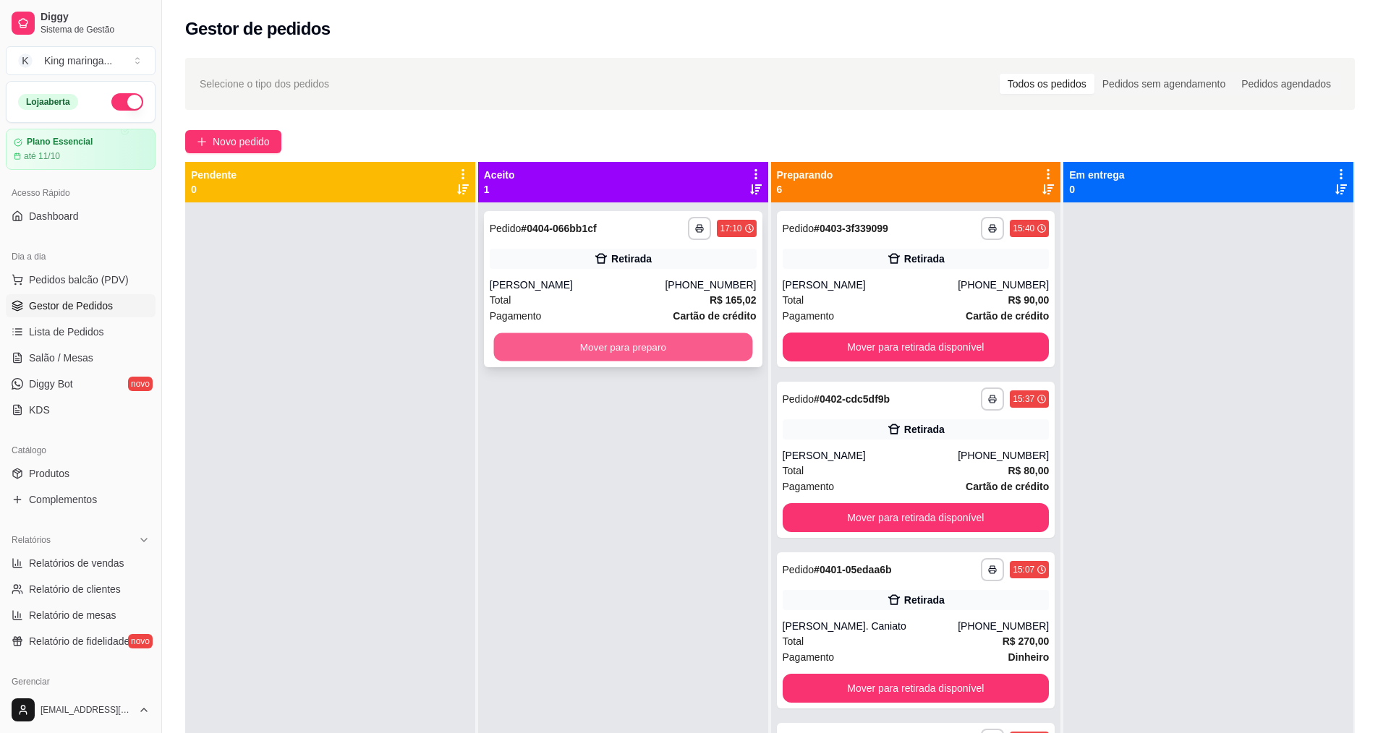
click at [650, 354] on button "Mover para preparo" at bounding box center [622, 347] width 259 height 28
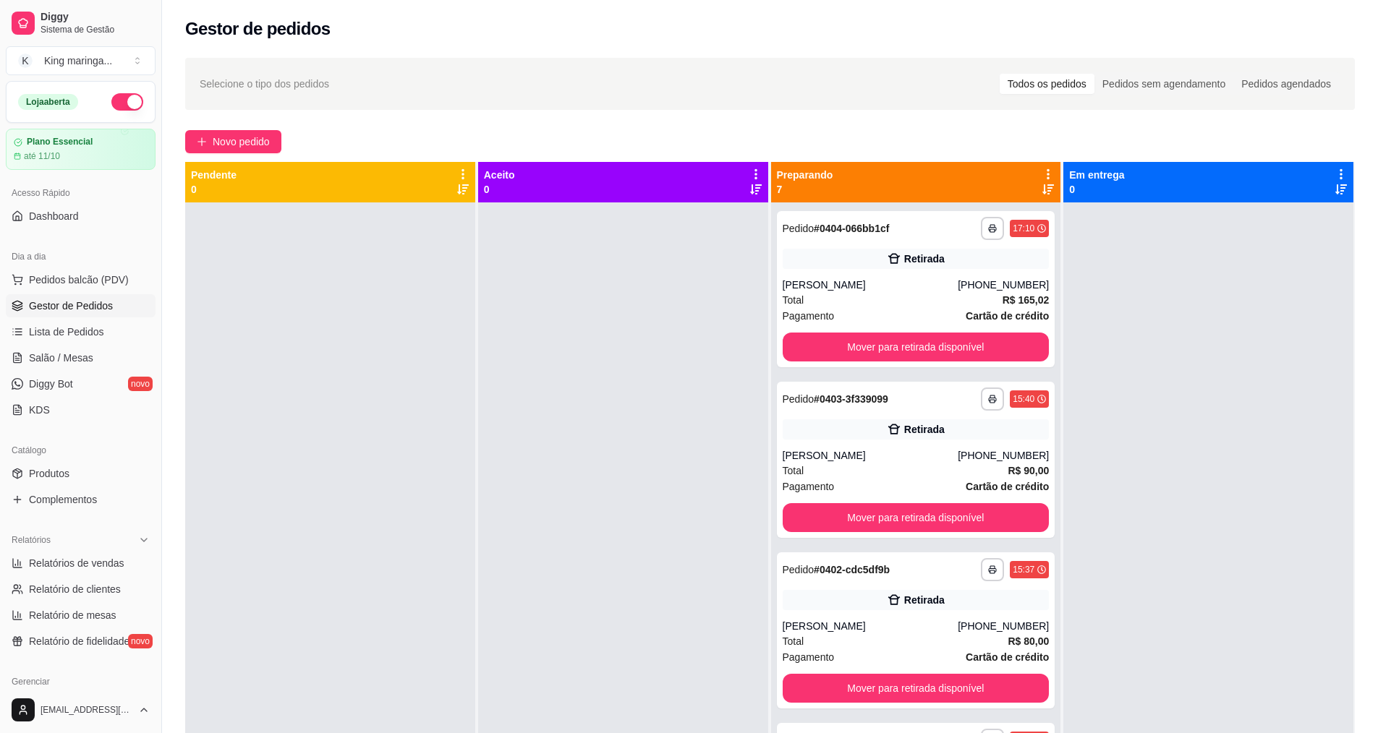
drag, startPoint x: 914, startPoint y: 418, endPoint x: 1192, endPoint y: 325, distance: 293.0
click at [1192, 324] on div at bounding box center [1208, 569] width 290 height 733
click at [1241, 450] on div at bounding box center [1208, 569] width 290 height 733
click at [521, 508] on div at bounding box center [623, 569] width 290 height 733
